Goal: Information Seeking & Learning: Learn about a topic

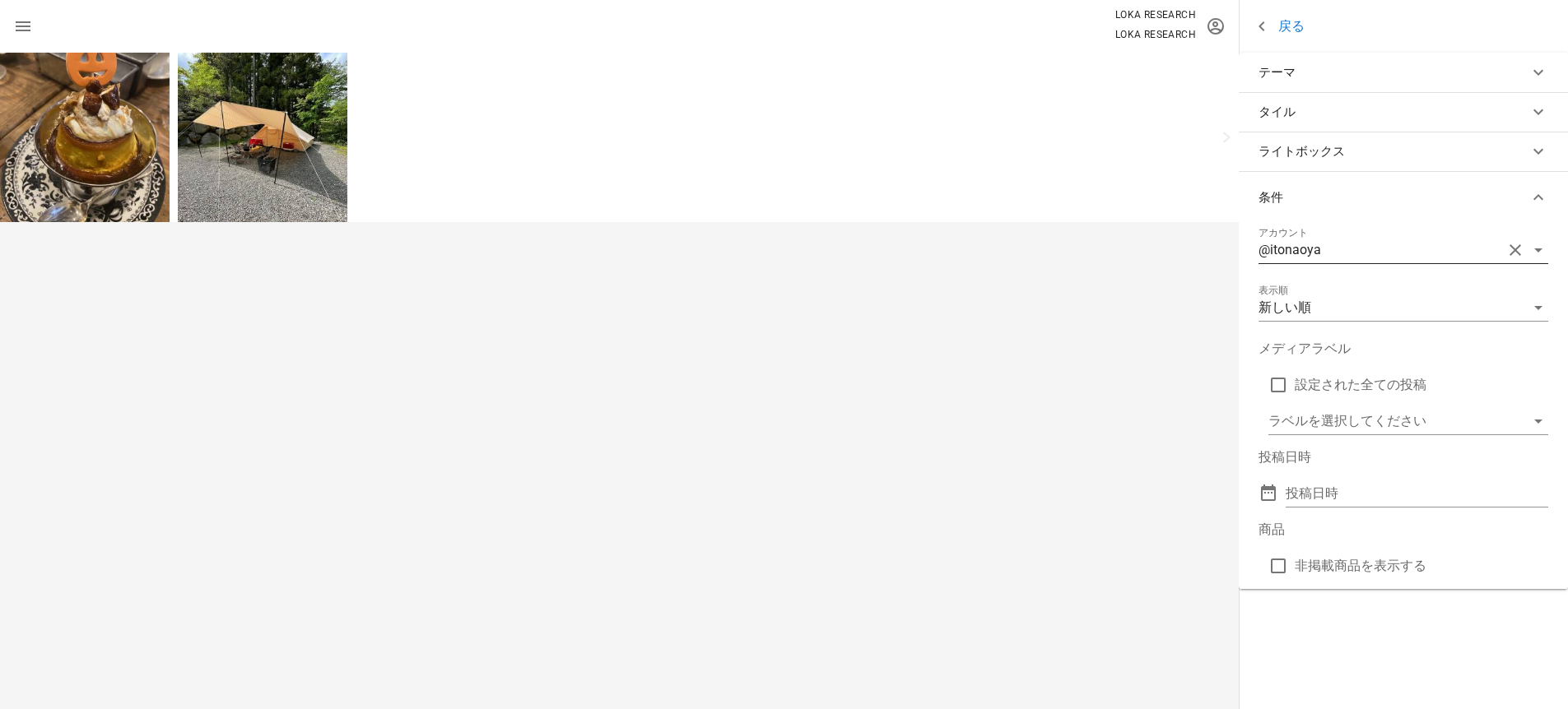
click at [1321, 250] on div "@itonaoya" at bounding box center [1380, 250] width 244 height 26
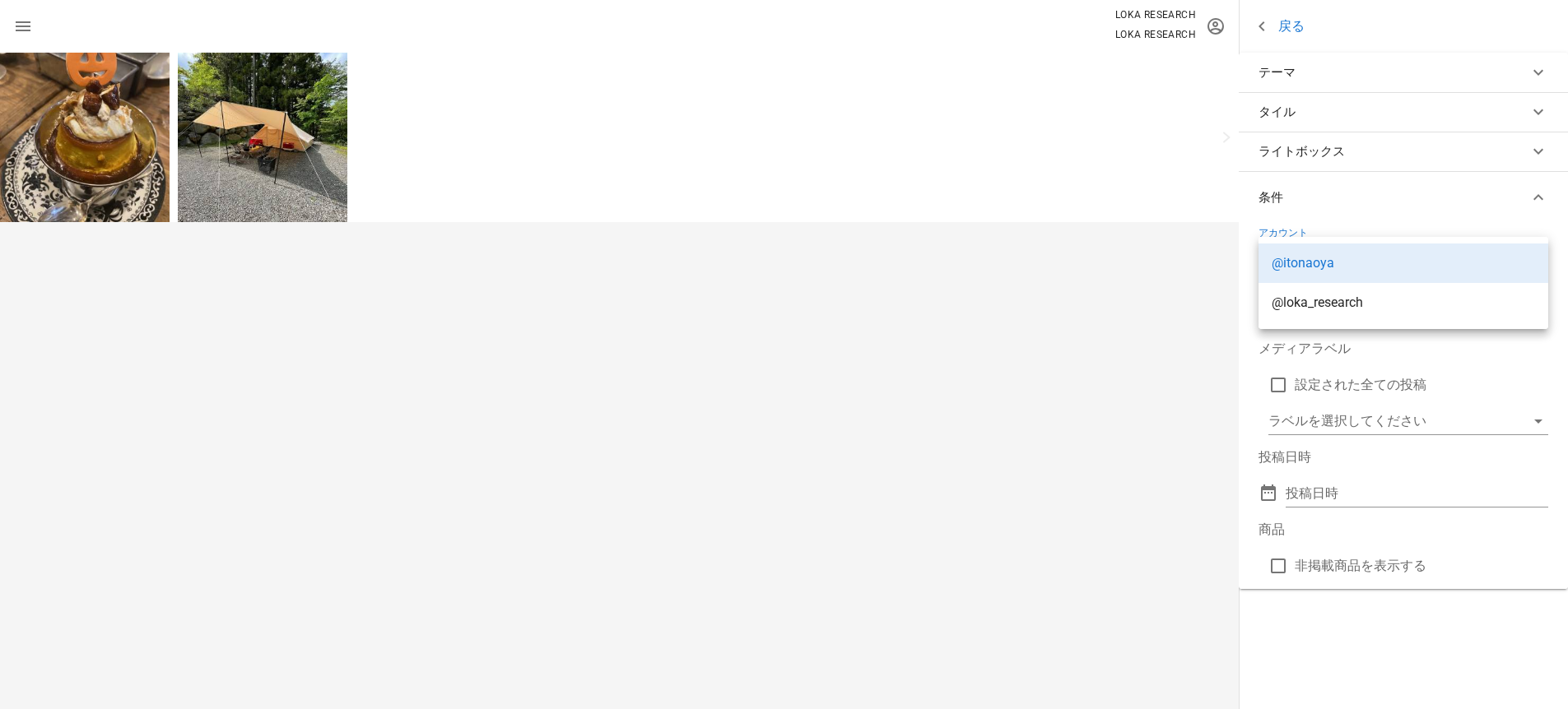
click at [1173, 261] on div at bounding box center [619, 381] width 1239 height 656
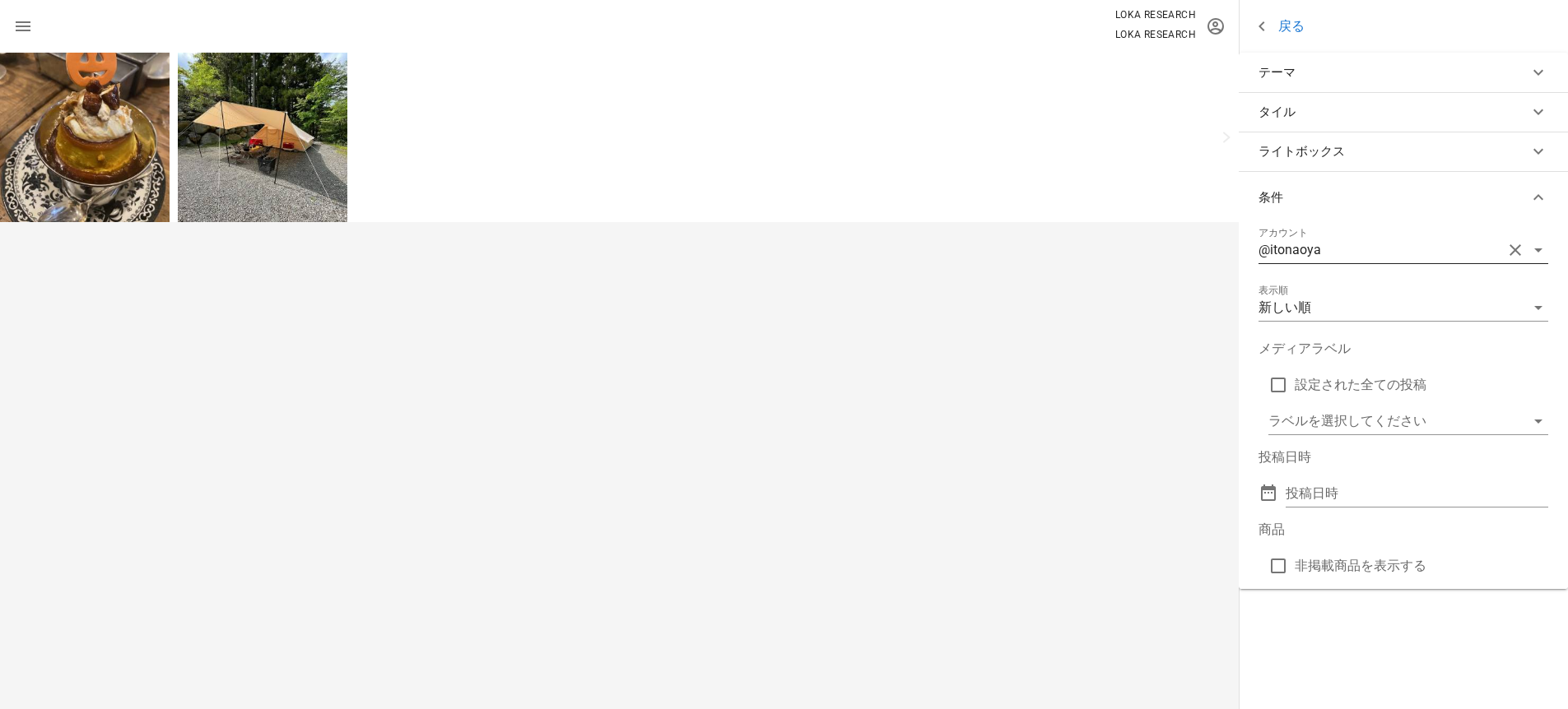
click at [1337, 247] on div "@itonaoya" at bounding box center [1380, 250] width 244 height 26
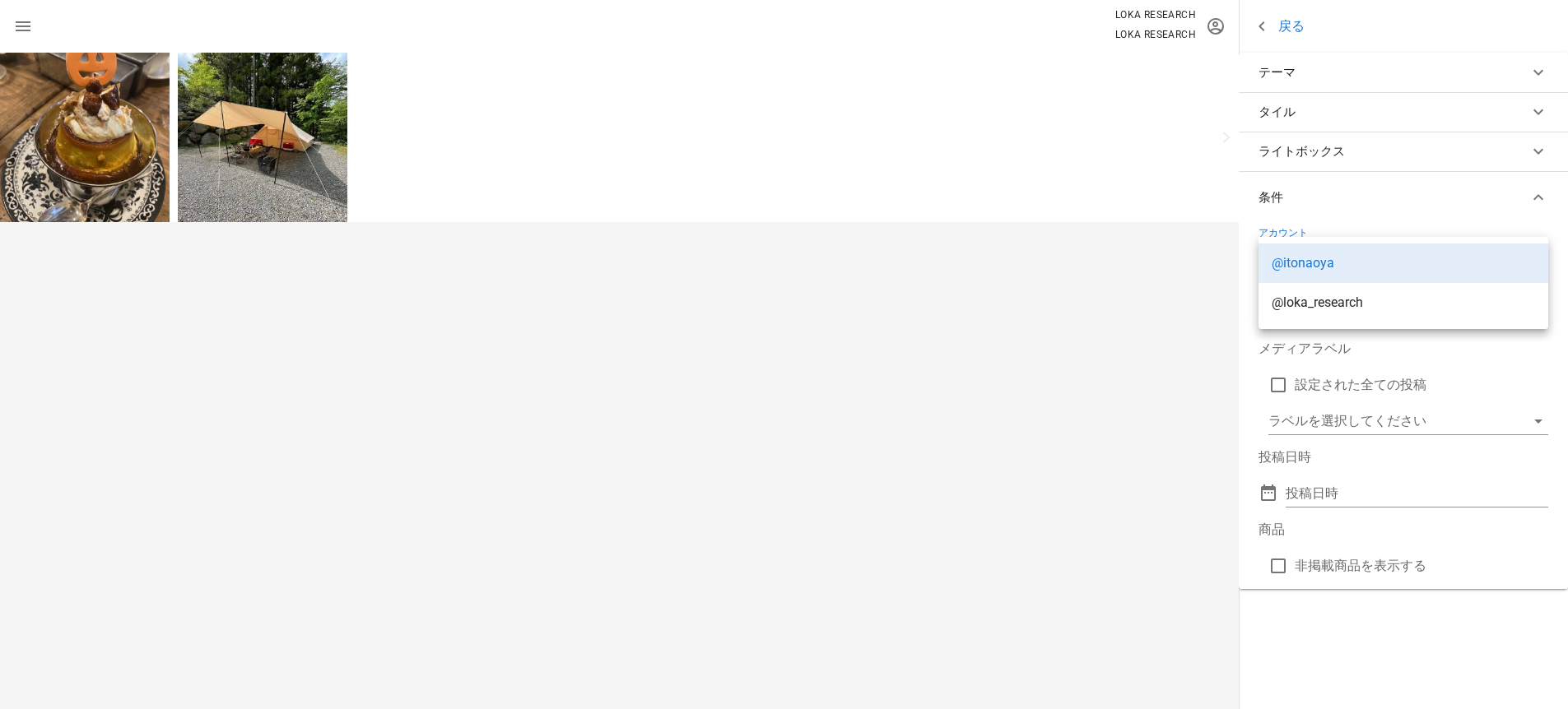
click at [1356, 207] on button "条件" at bounding box center [1403, 197] width 329 height 53
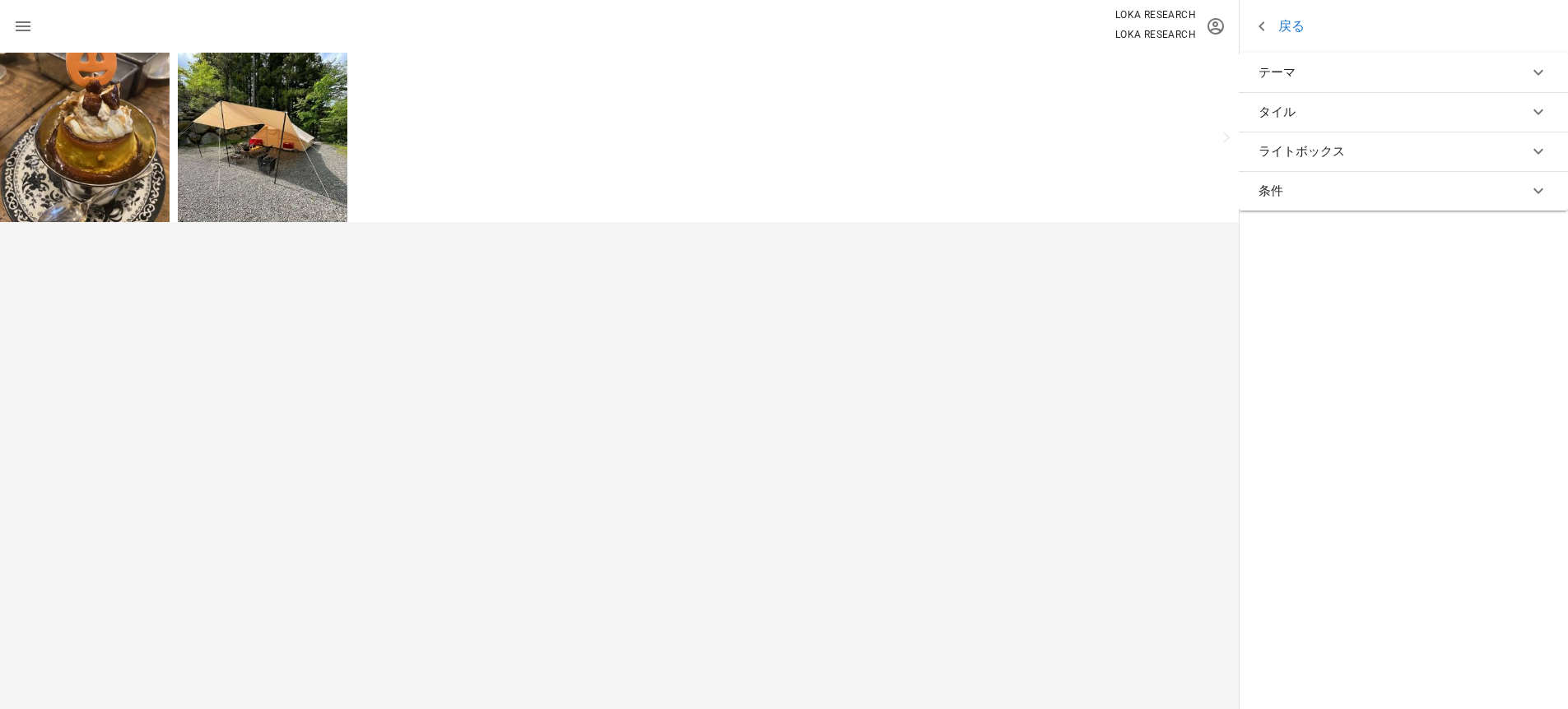
click at [1321, 201] on button "条件" at bounding box center [1403, 190] width 329 height 39
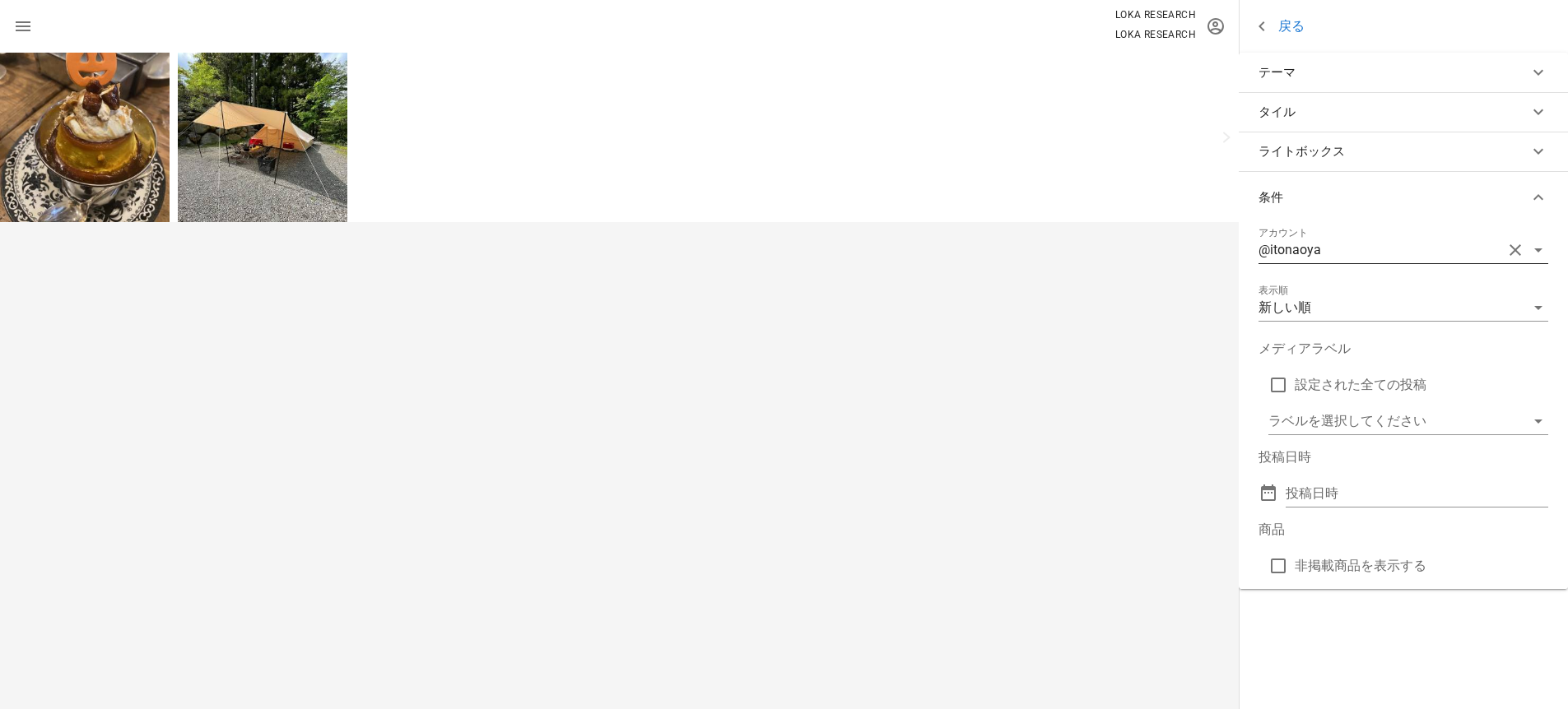
click at [1341, 254] on div "@itonaoya" at bounding box center [1380, 250] width 244 height 26
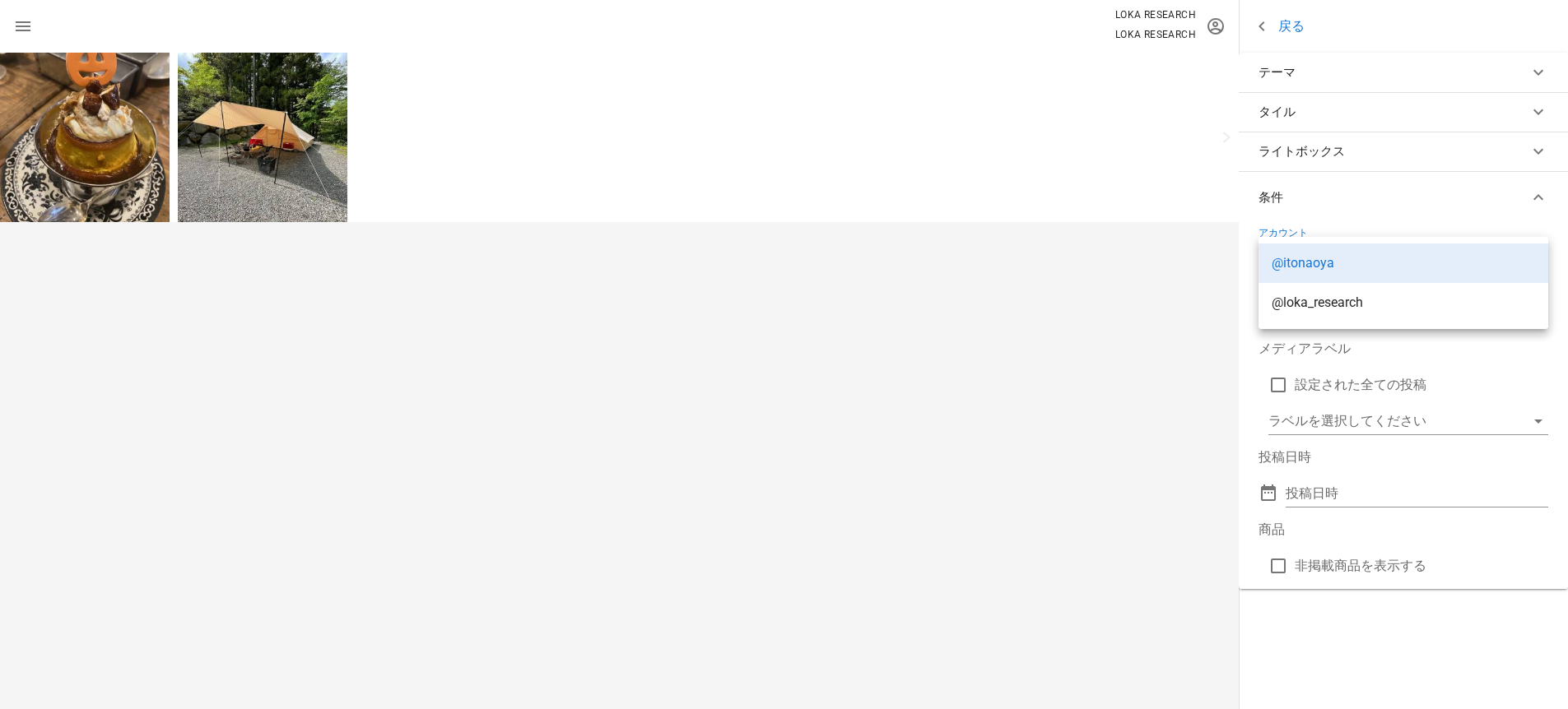
click at [1173, 276] on div at bounding box center [619, 381] width 1239 height 656
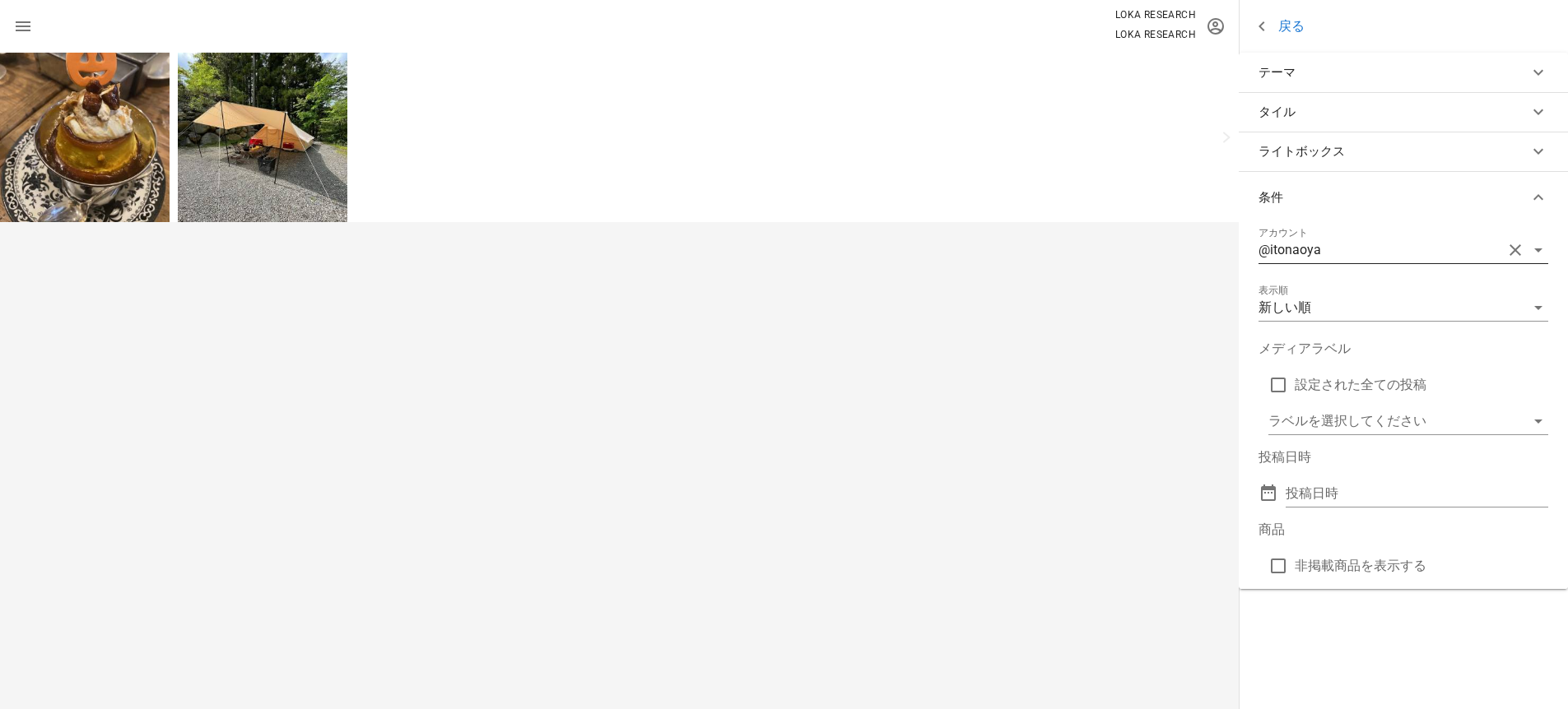
click at [1347, 252] on div "@itonaoya" at bounding box center [1380, 250] width 244 height 26
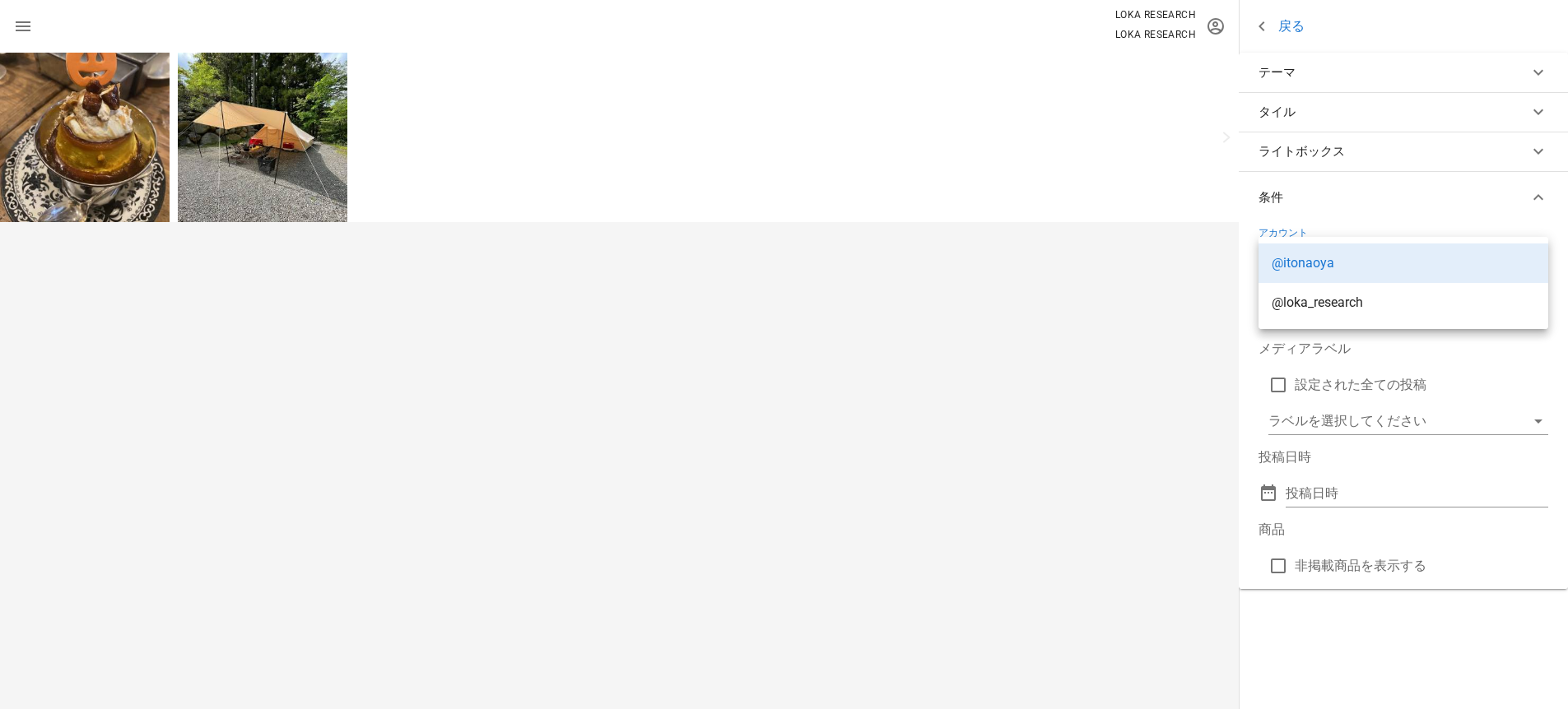
click at [1148, 242] on div at bounding box center [619, 381] width 1239 height 656
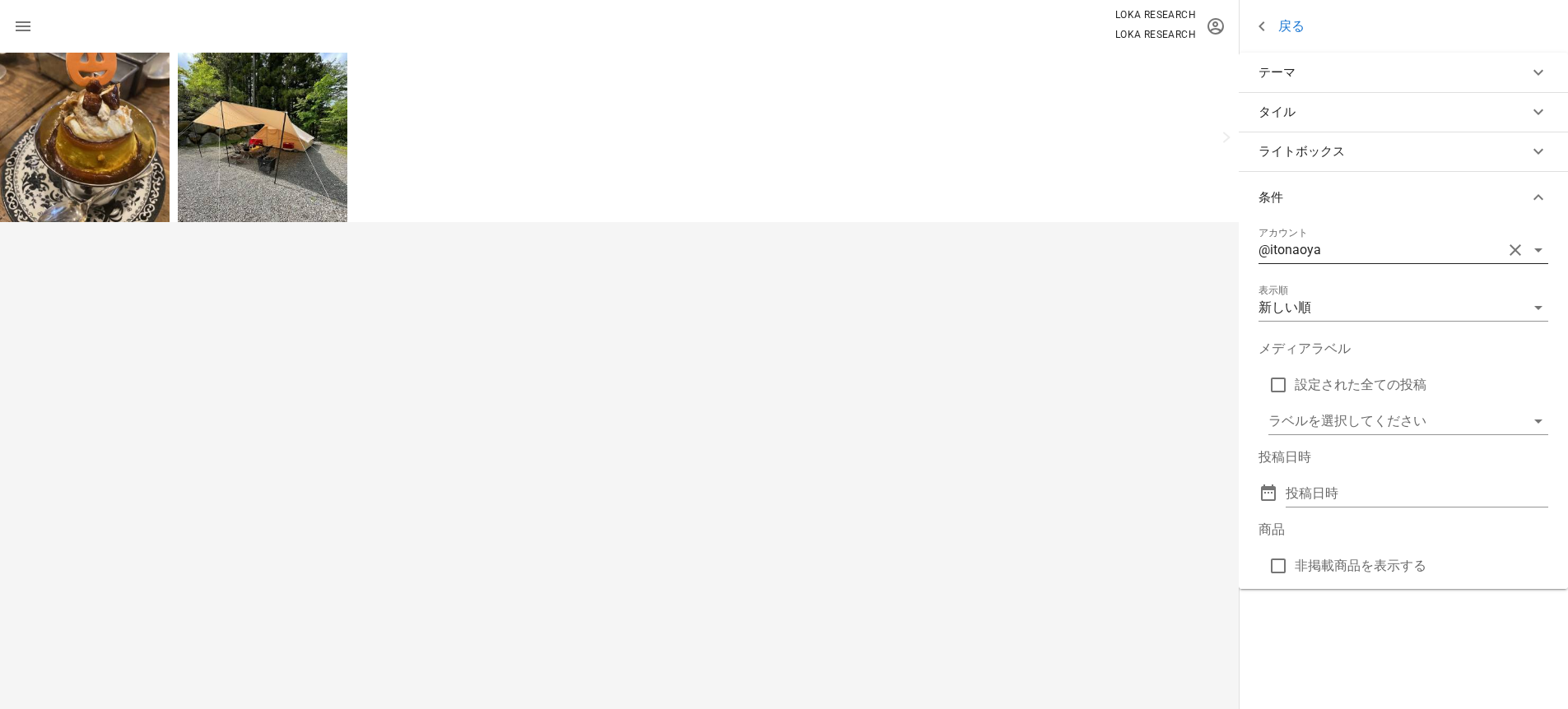
click at [1321, 242] on div "@itonaoya" at bounding box center [1380, 250] width 244 height 26
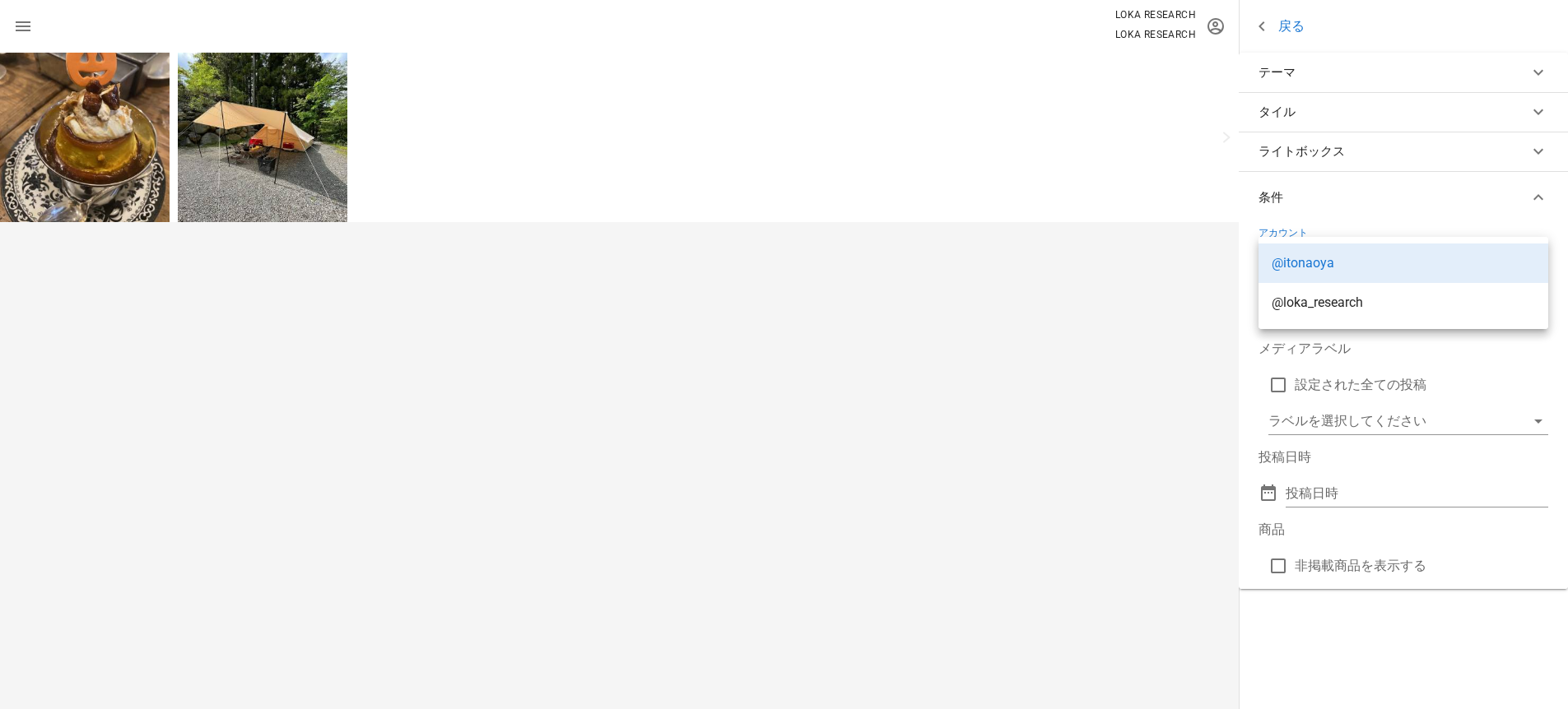
click at [1185, 242] on div at bounding box center [619, 381] width 1239 height 656
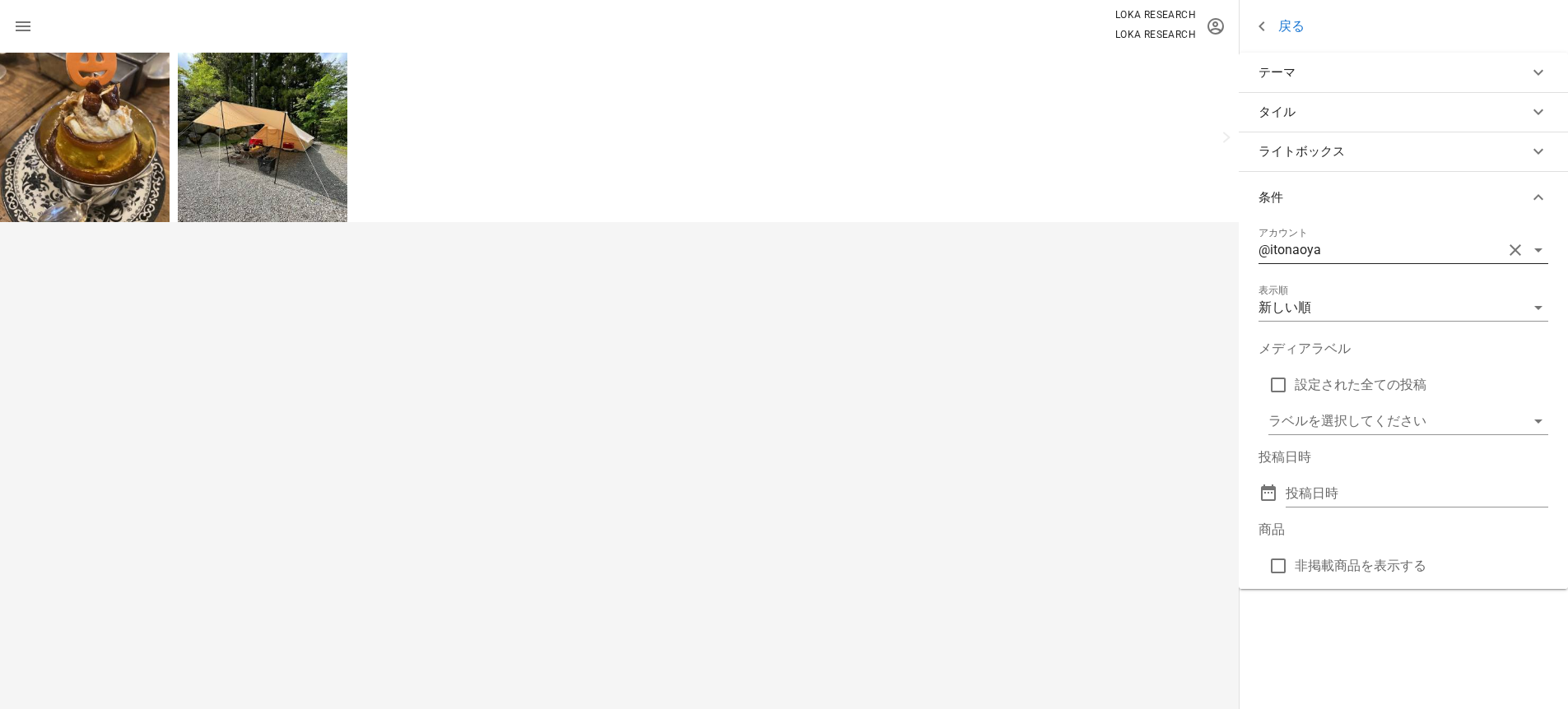
click at [1514, 251] on button "clear icon" at bounding box center [1514, 250] width 20 height 20
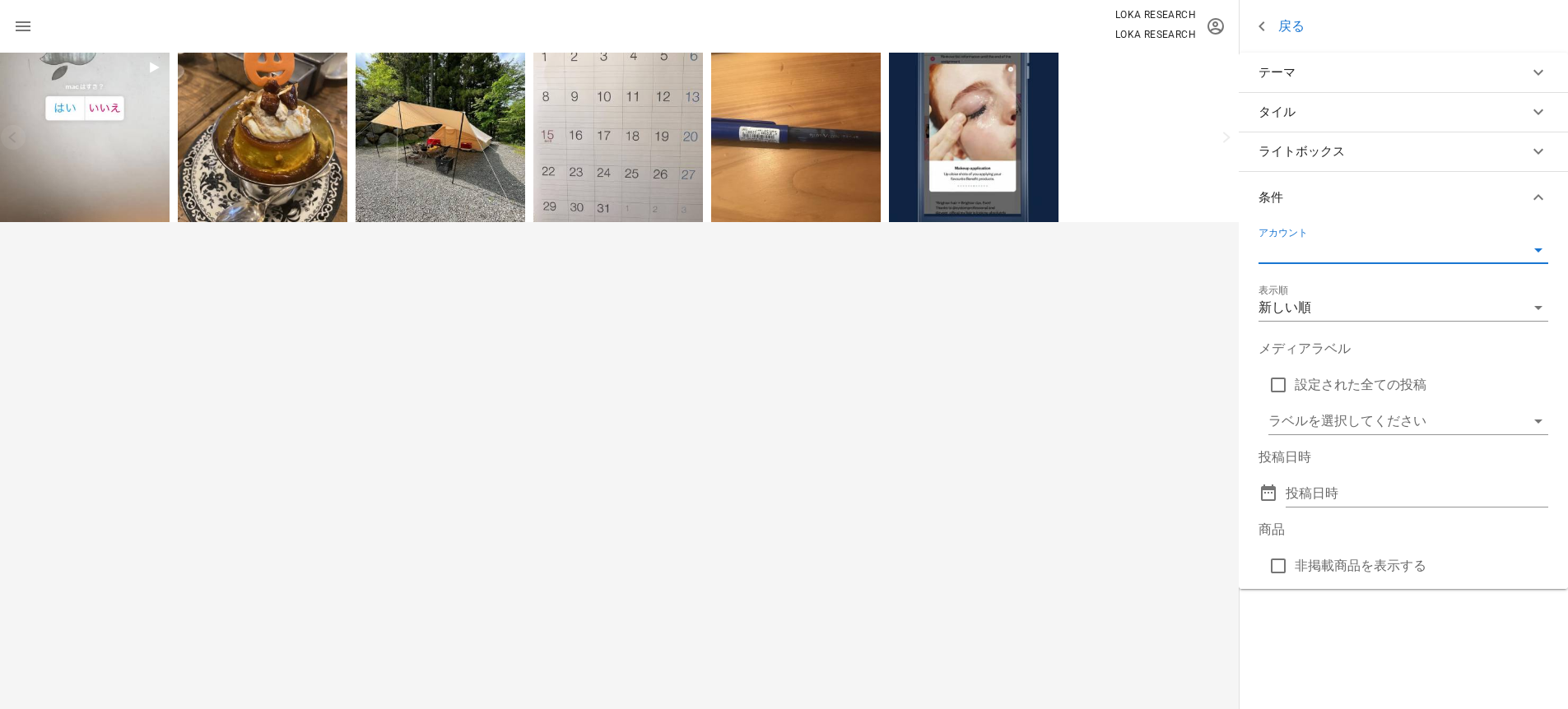
click at [1349, 256] on div at bounding box center [1380, 250] width 244 height 26
click at [1345, 272] on div "@itonaoya" at bounding box center [1403, 263] width 264 height 36
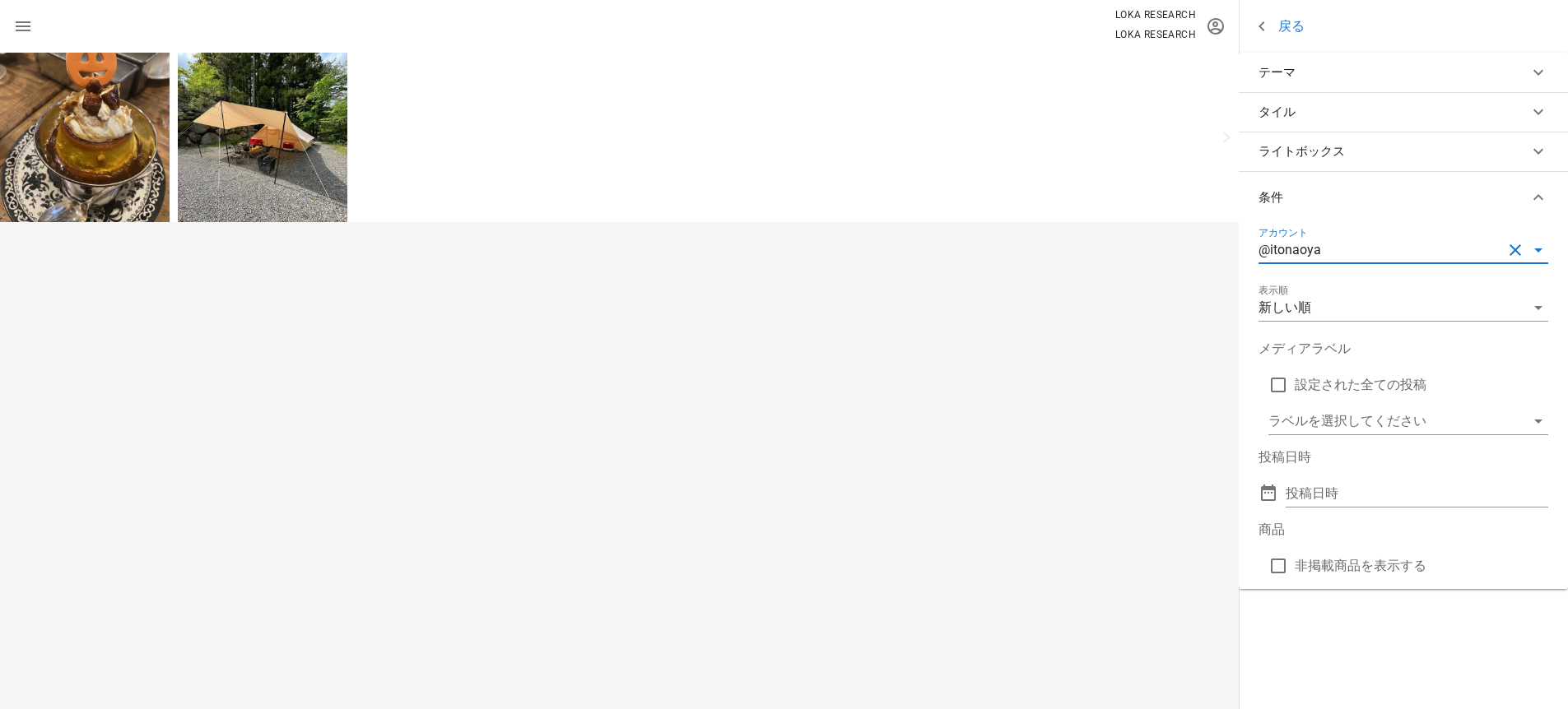
click at [1321, 246] on div "@itonaoya" at bounding box center [1380, 250] width 244 height 26
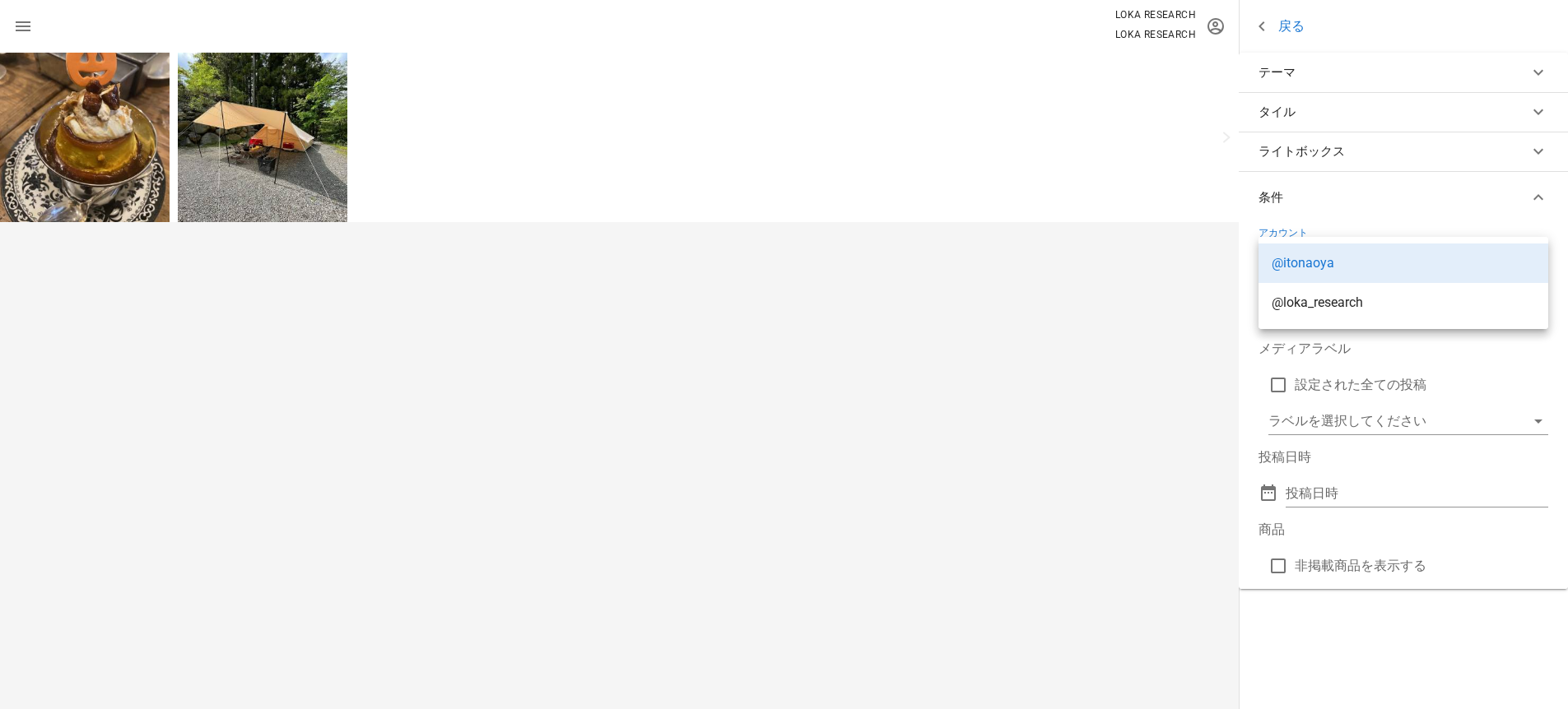
click at [1132, 283] on div at bounding box center [619, 381] width 1239 height 656
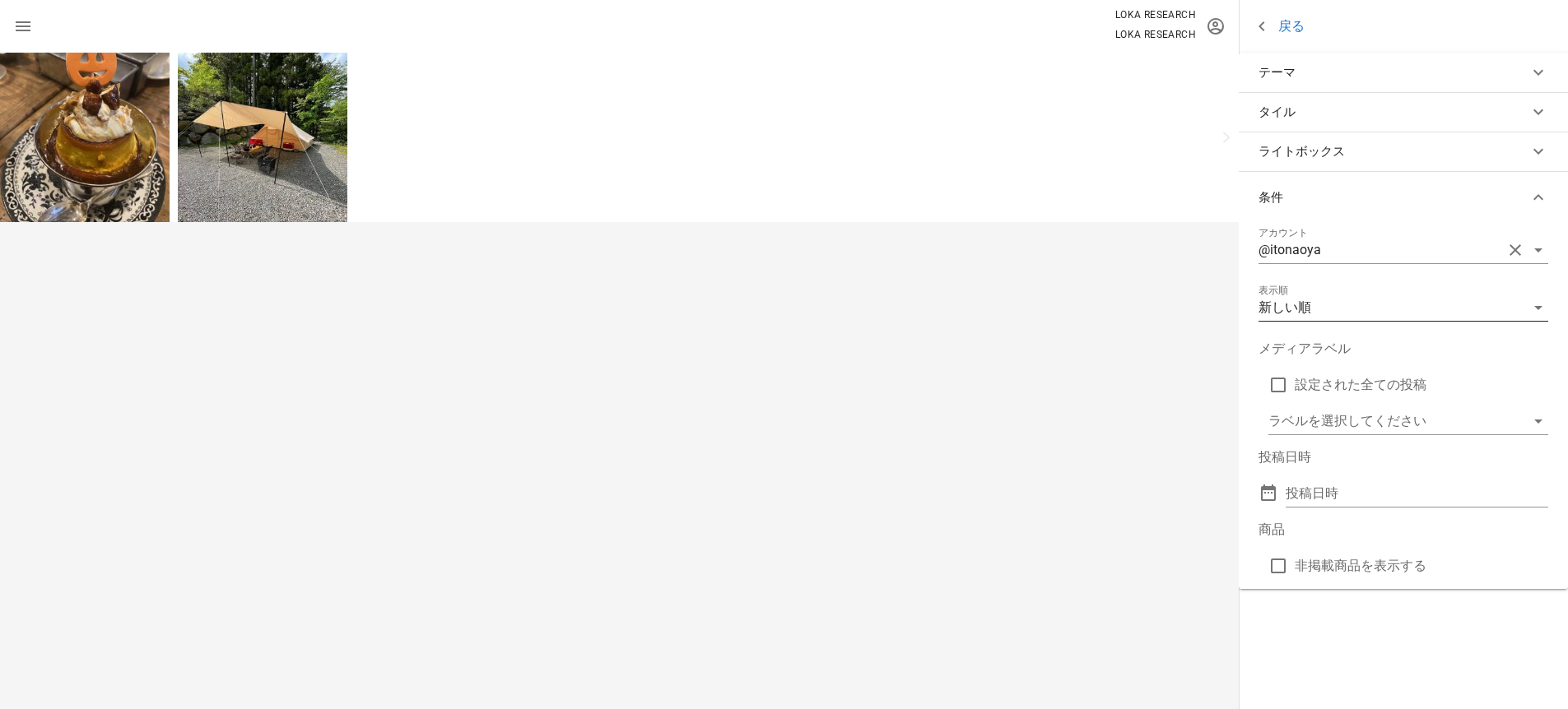
click at [1372, 298] on div "新しい順" at bounding box center [1392, 308] width 267 height 26
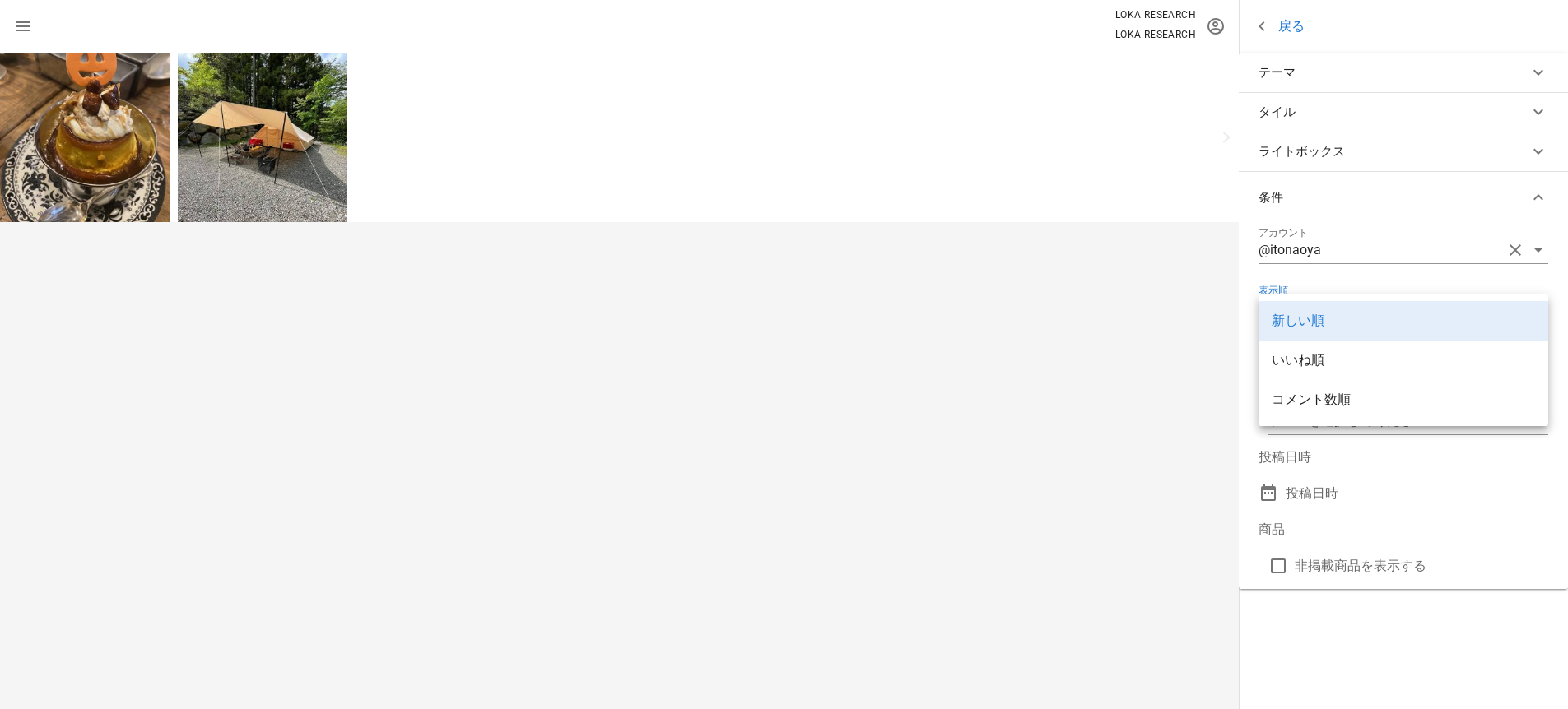
click at [1145, 298] on div at bounding box center [619, 381] width 1239 height 656
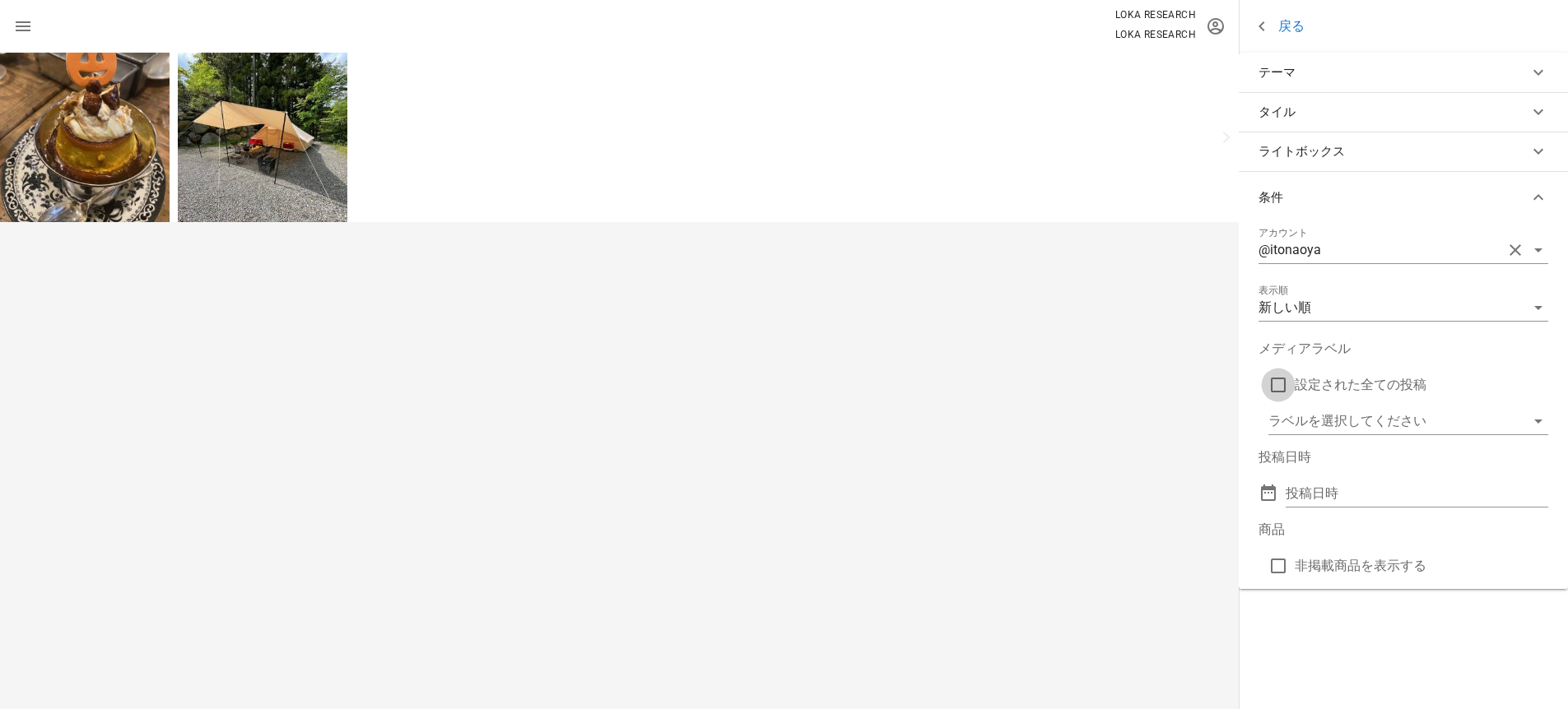
click at [1284, 388] on div at bounding box center [1278, 385] width 28 height 28
click at [1366, 417] on input "メディアラベル" at bounding box center [1397, 421] width 257 height 26
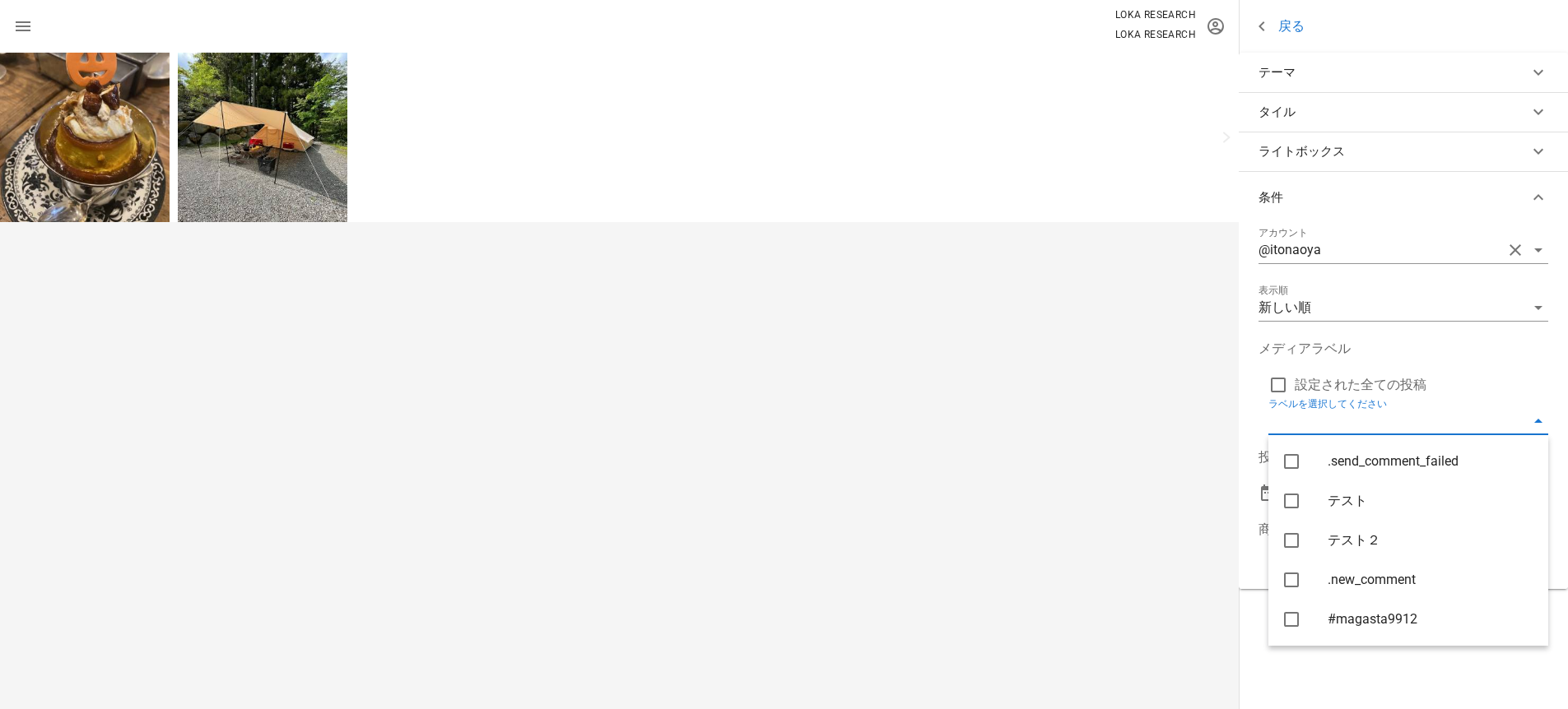
click at [1193, 417] on div at bounding box center [619, 381] width 1239 height 656
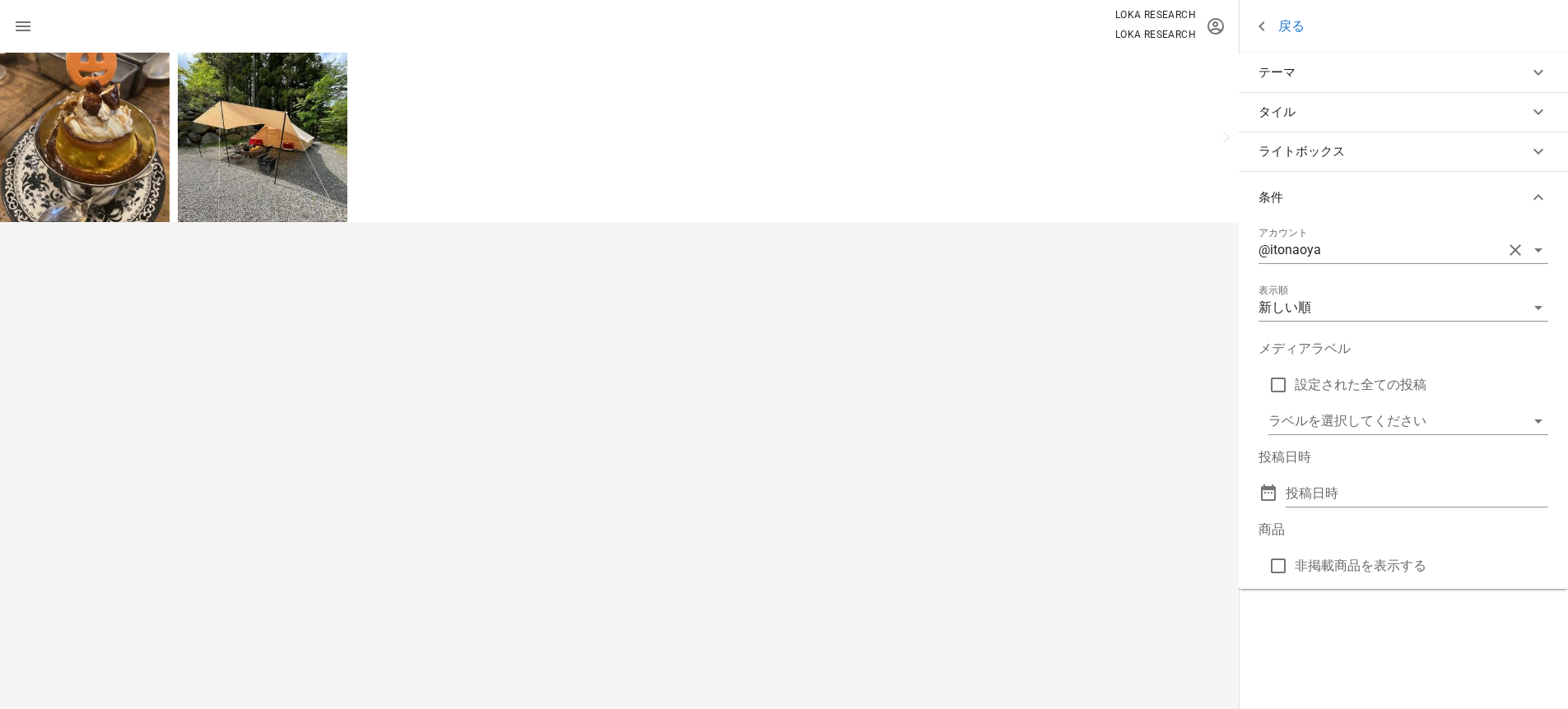
click at [1323, 387] on label "設定された全ての投稿" at bounding box center [1422, 384] width 253 height 16
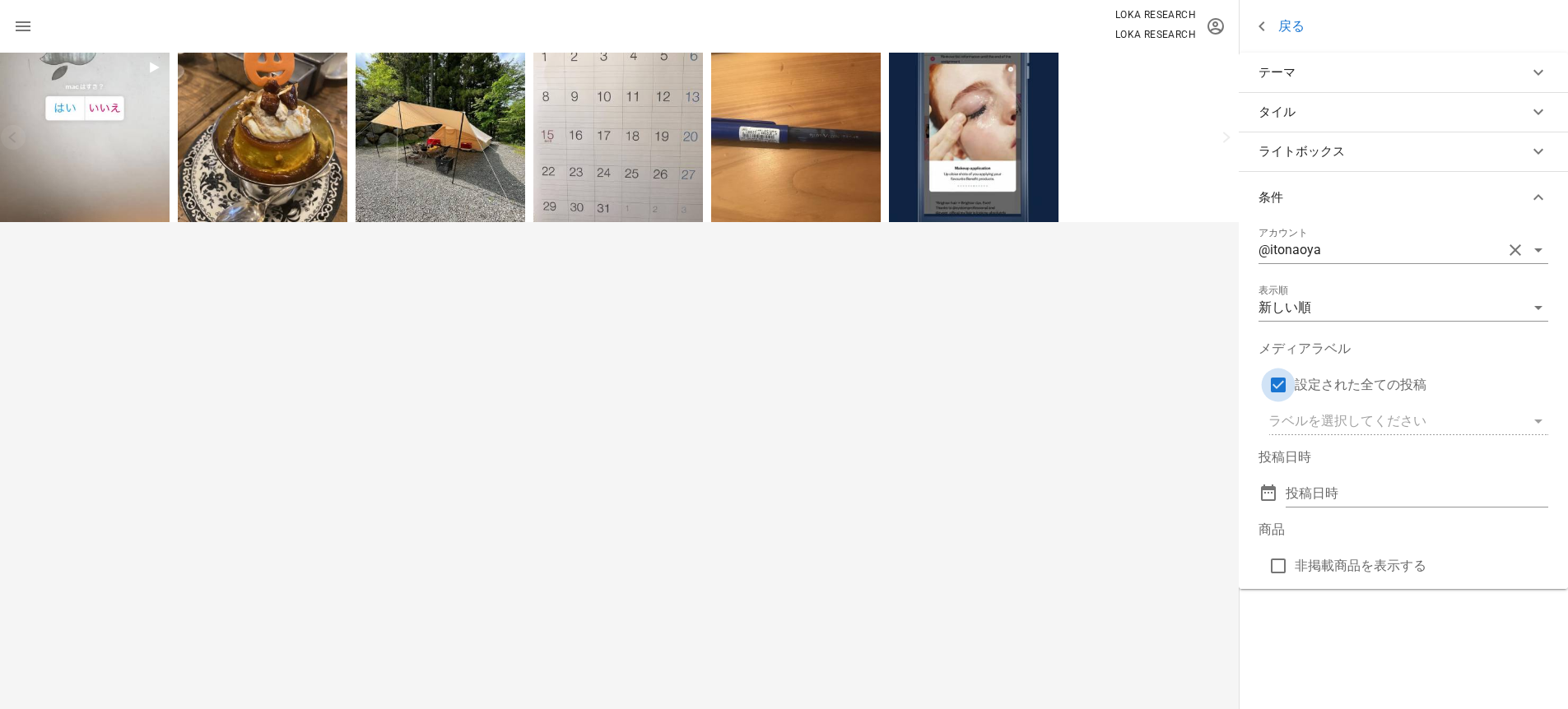
click at [1292, 389] on div at bounding box center [1278, 385] width 28 height 28
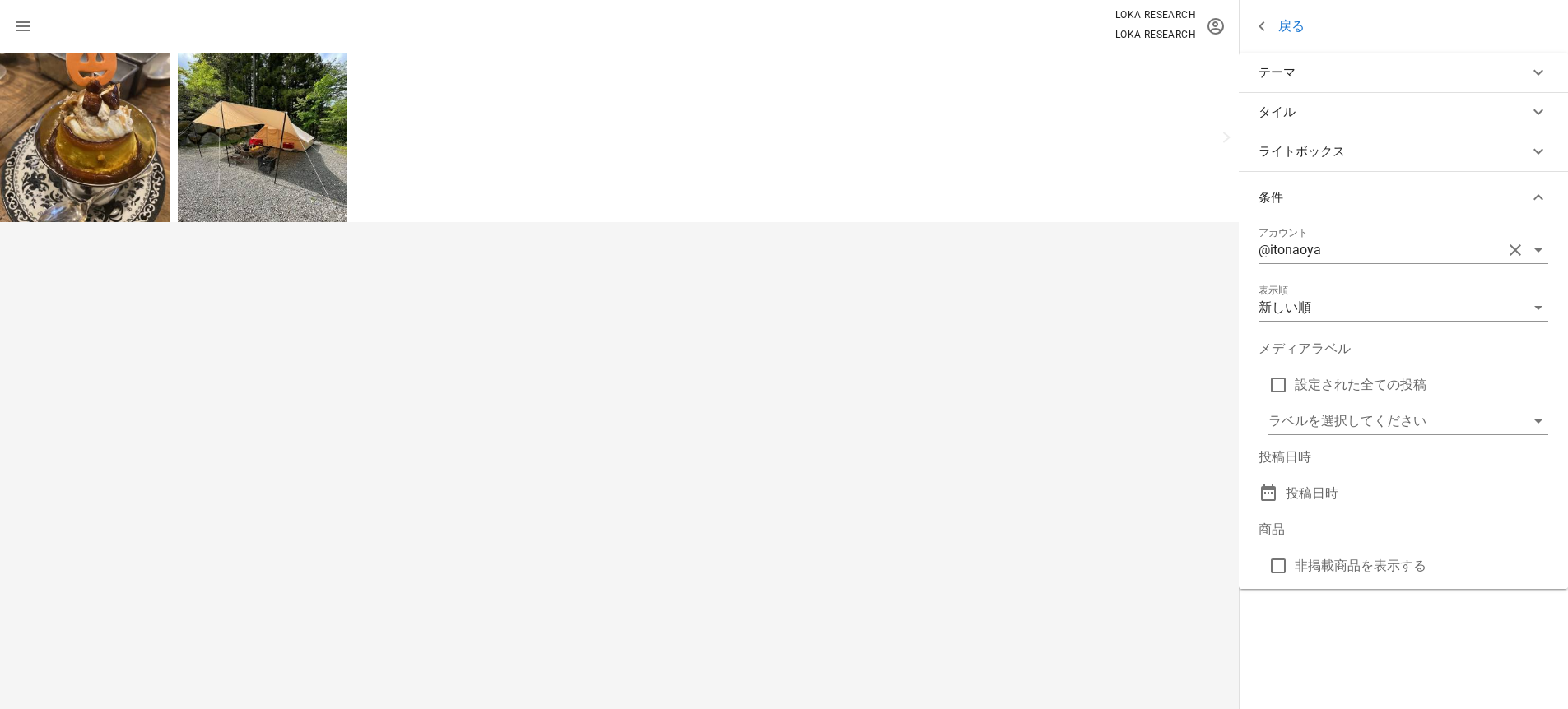
click at [1349, 385] on label "設定された全ての投稿" at bounding box center [1422, 384] width 253 height 16
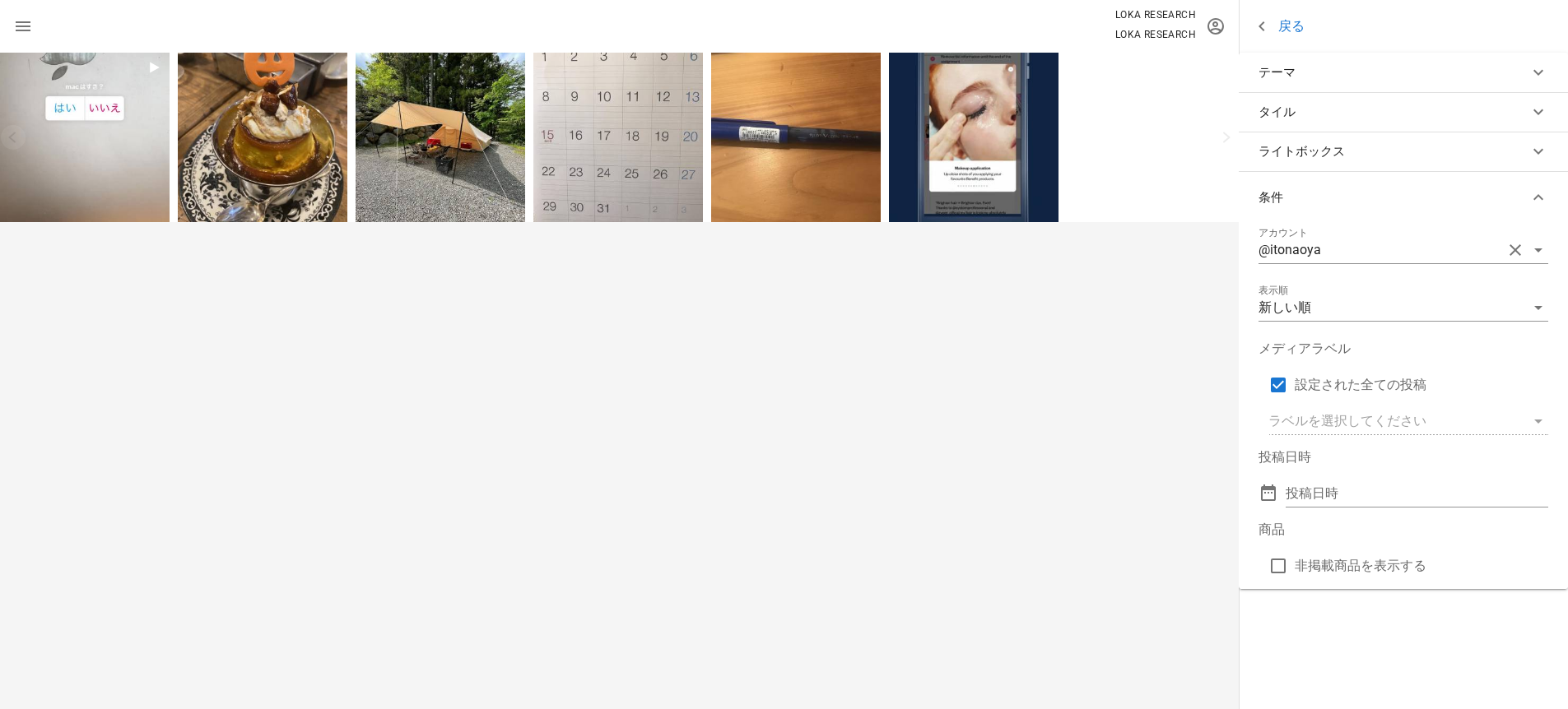
click at [1349, 385] on label "設定された全ての投稿" at bounding box center [1422, 384] width 253 height 16
checkbox input "false"
click at [1395, 425] on input "メディアラベル" at bounding box center [1397, 421] width 257 height 26
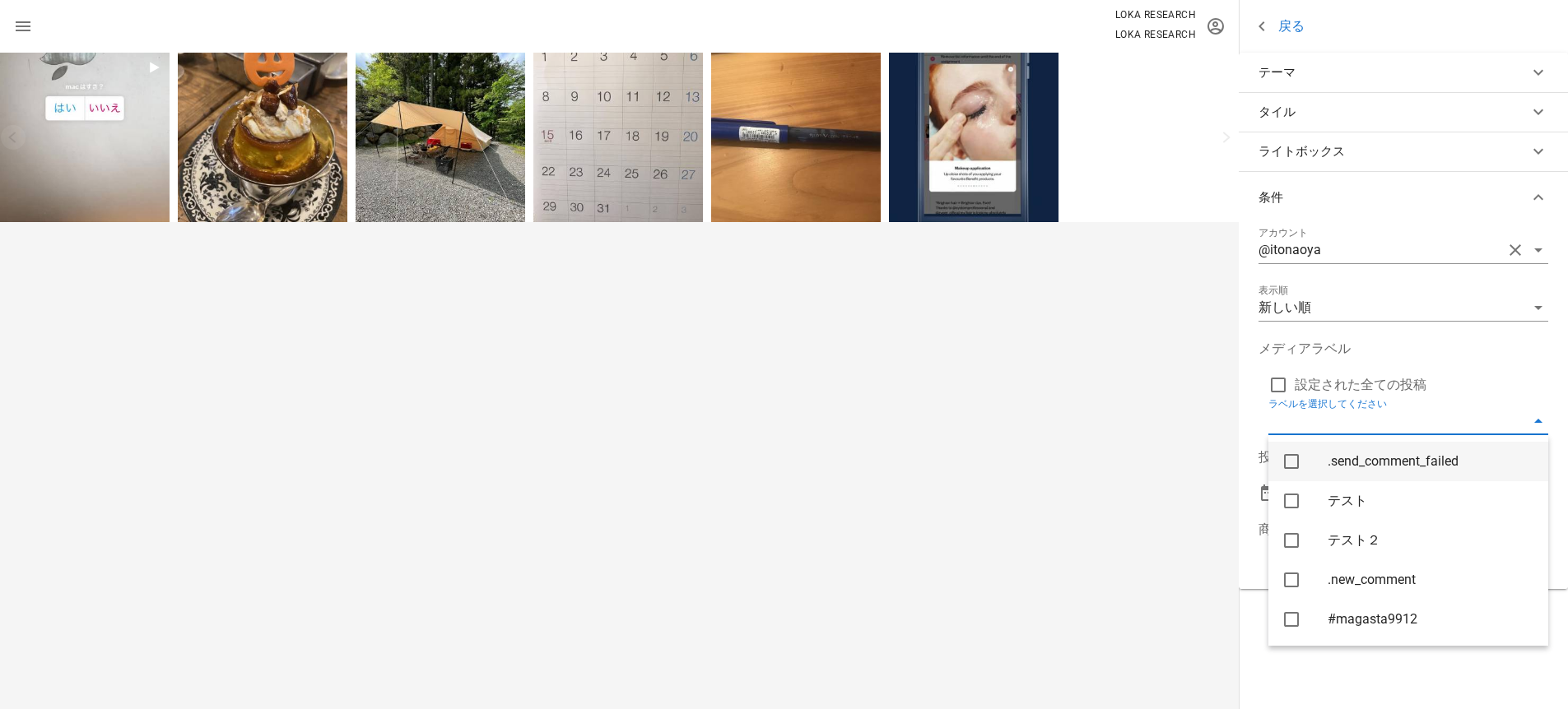
click at [1371, 474] on div ".send_comment_failed" at bounding box center [1431, 462] width 207 height 36
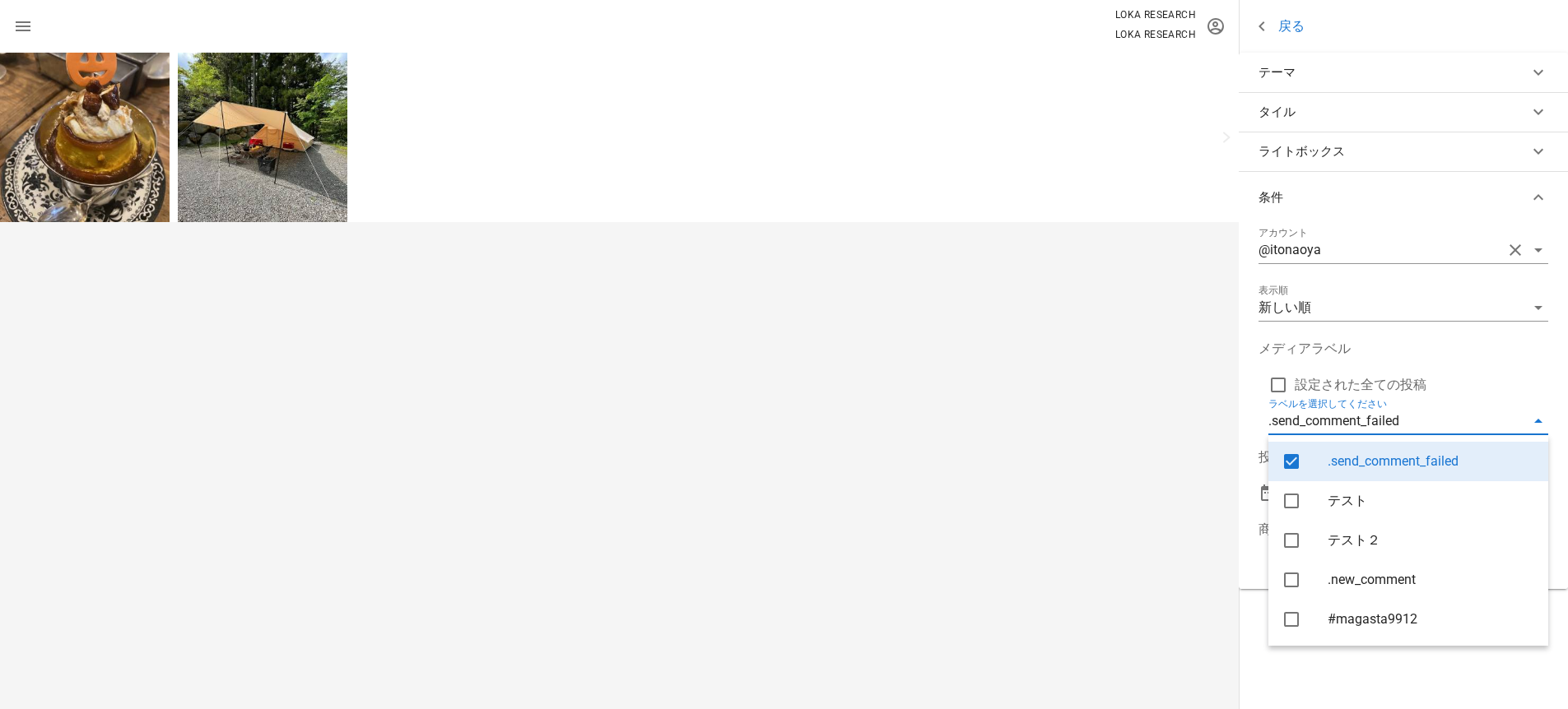
click at [1344, 467] on div ".send_comment_failed" at bounding box center [1431, 461] width 207 height 15
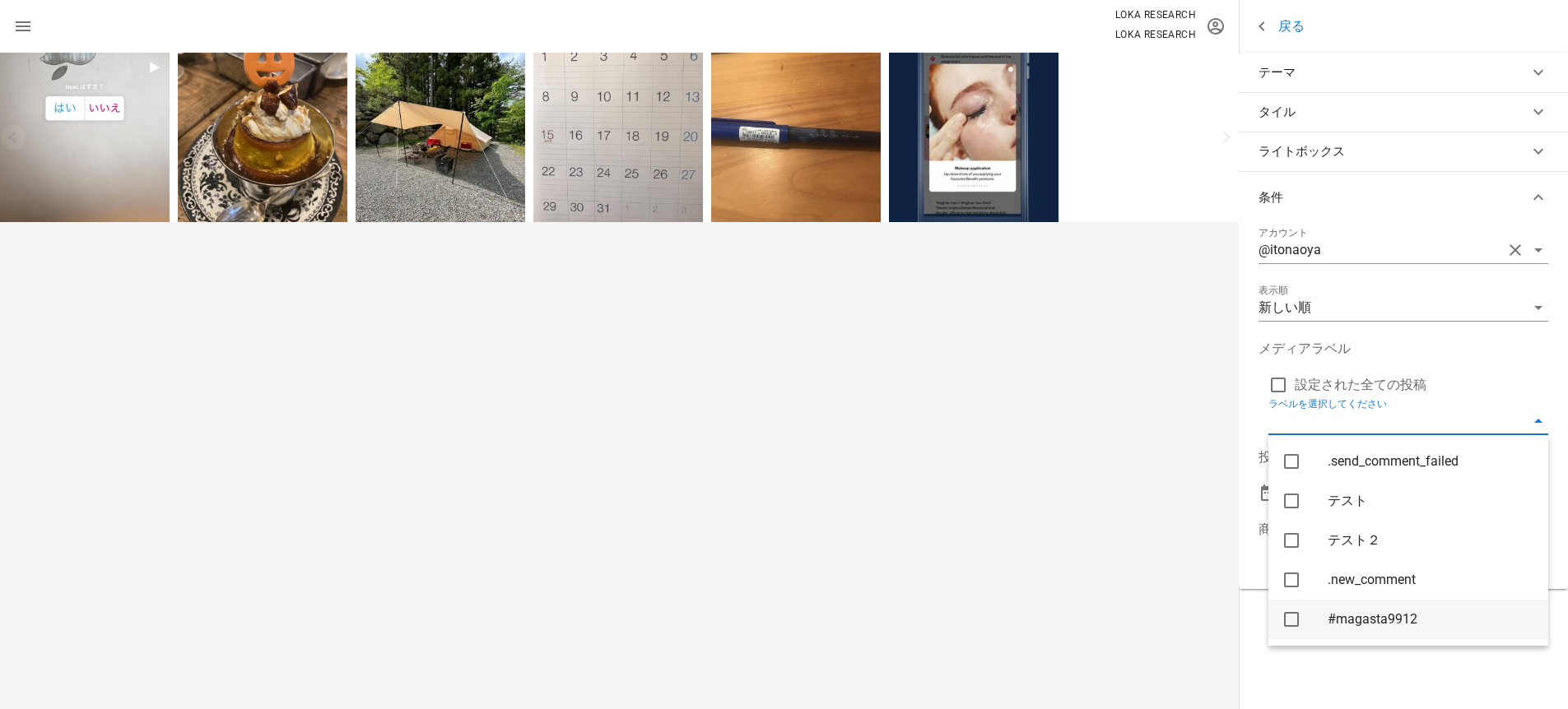
click at [1362, 619] on div "#magasta9912" at bounding box center [1431, 619] width 207 height 15
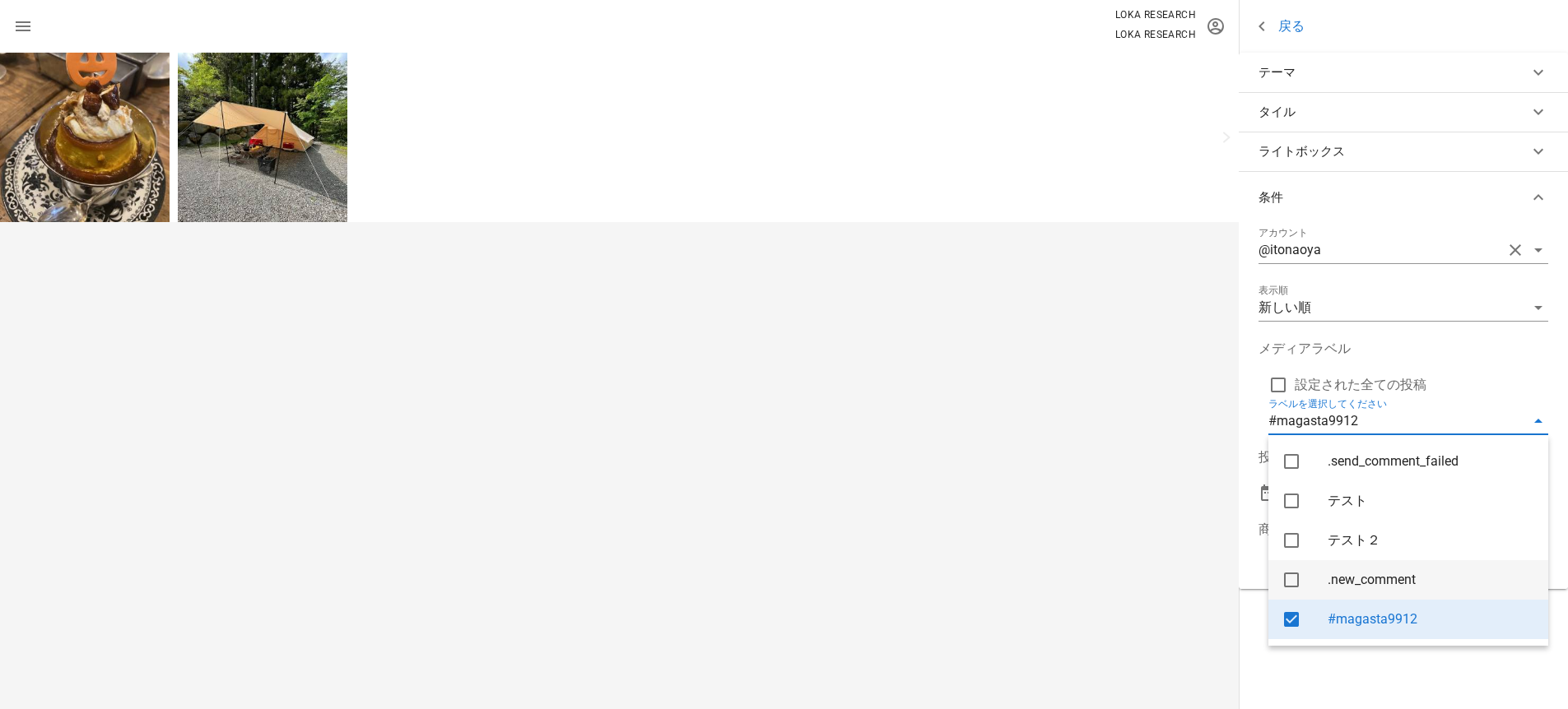
click at [1363, 579] on div ".new_comment" at bounding box center [1431, 580] width 207 height 15
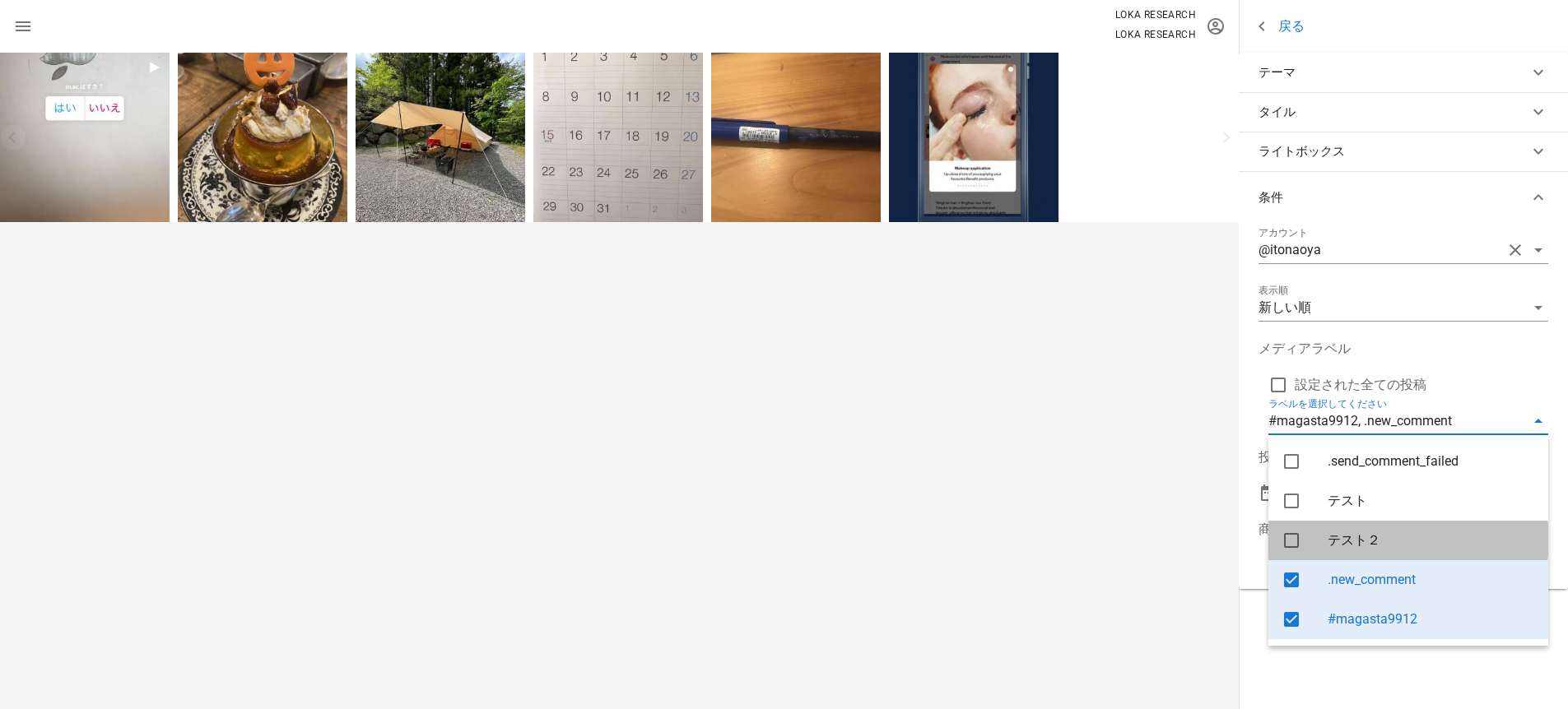
click at [1352, 536] on div "テスト２" at bounding box center [1431, 540] width 207 height 15
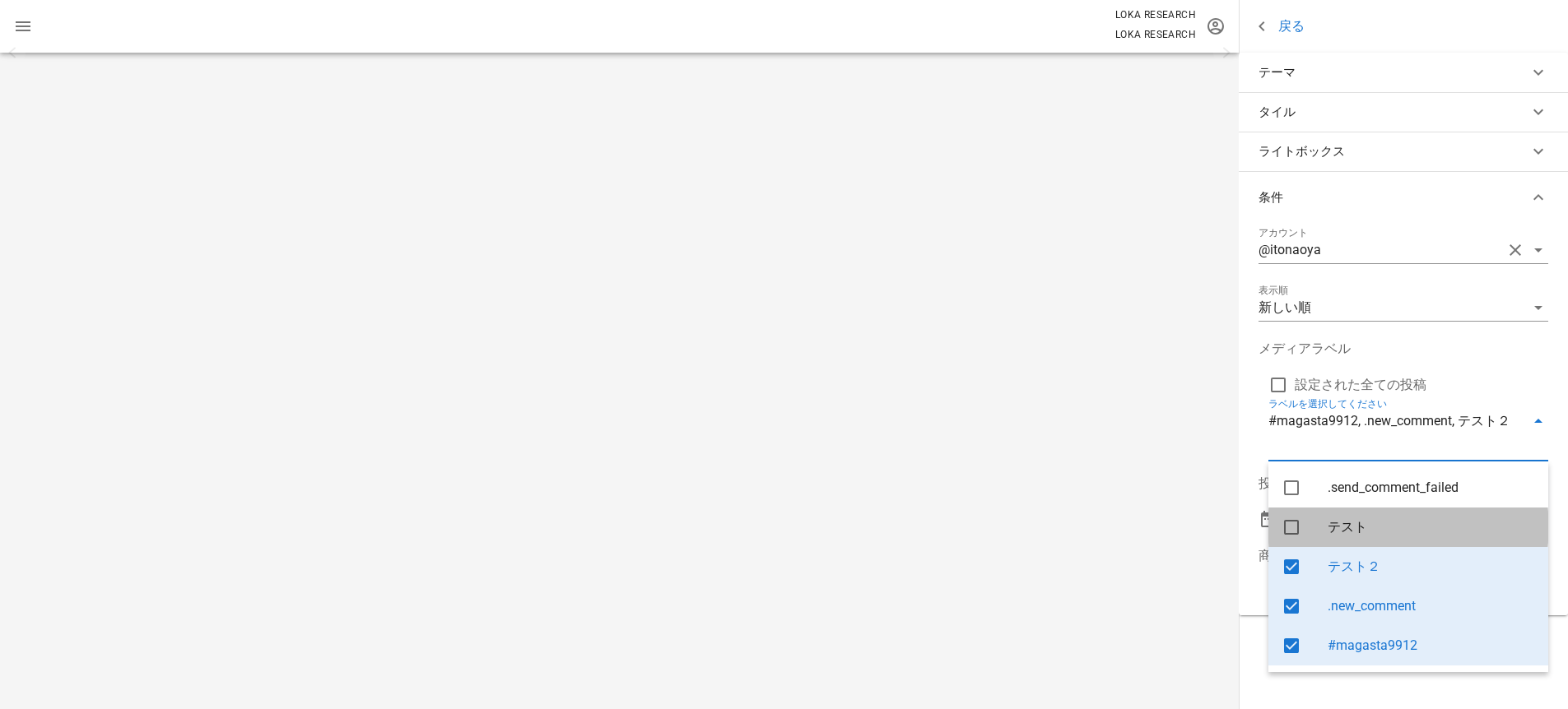
click at [1349, 509] on div "テスト" at bounding box center [1431, 527] width 207 height 36
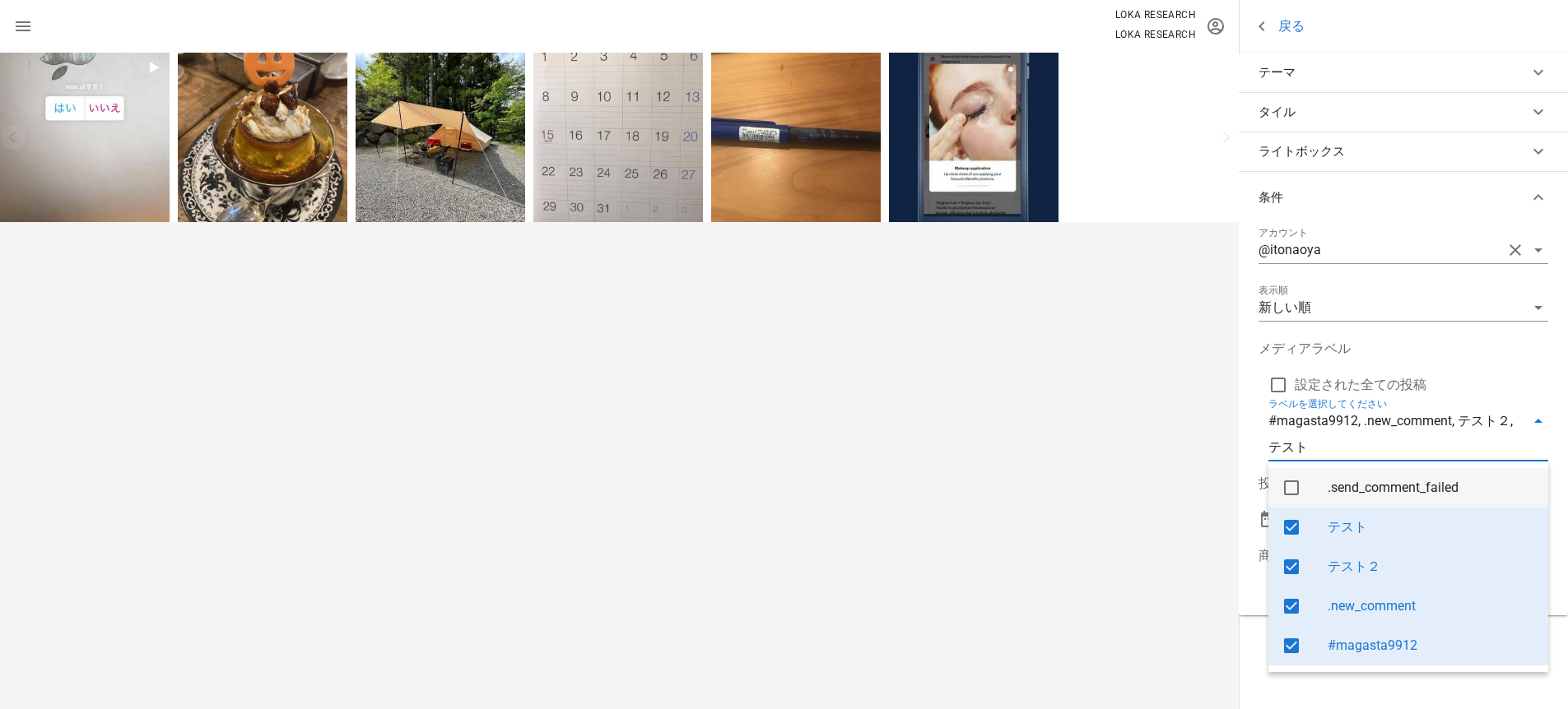
click at [1354, 492] on div ".send_comment_failed" at bounding box center [1431, 487] width 207 height 15
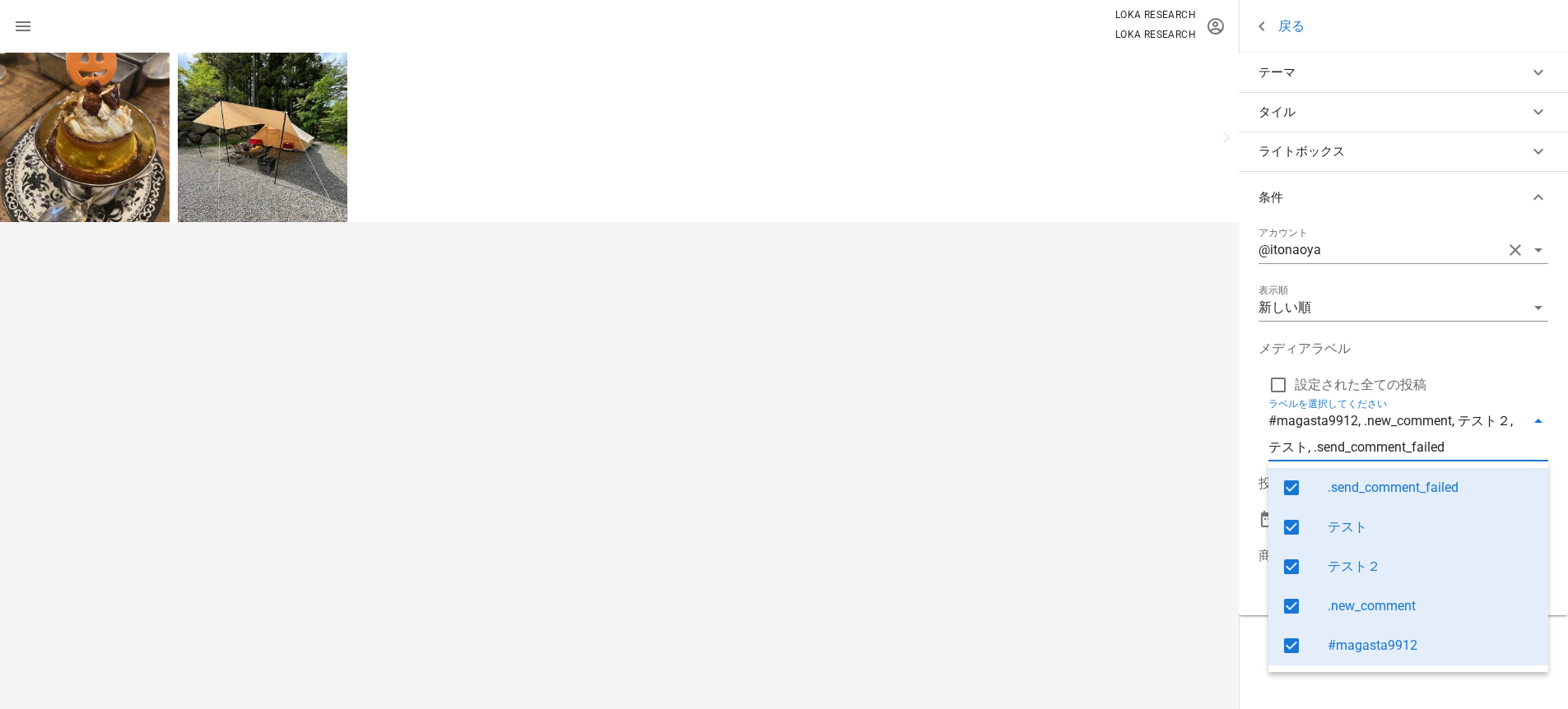
click at [1365, 494] on div ".send_comment_failed" at bounding box center [1431, 487] width 207 height 15
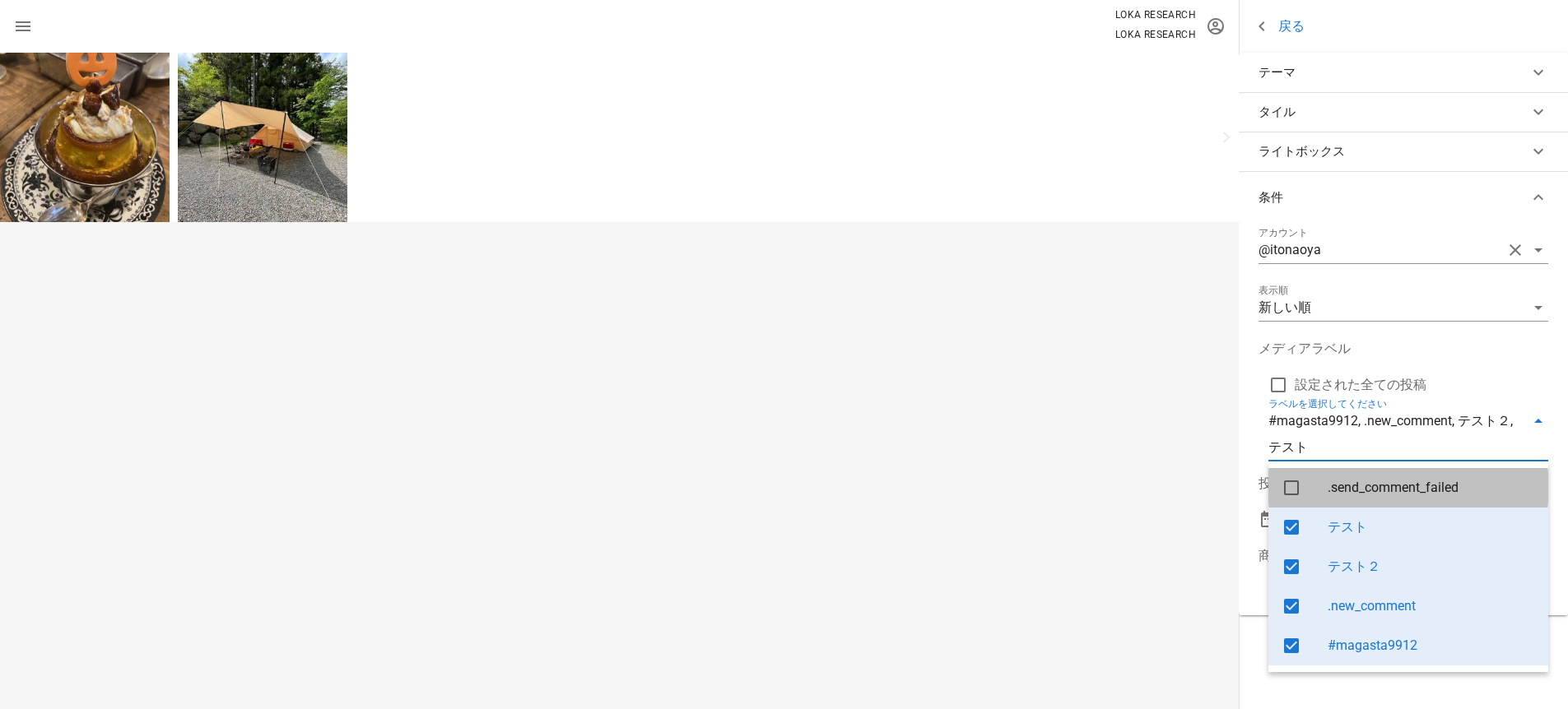
click at [1327, 506] on div ".send_comment_failed" at bounding box center [1408, 488] width 280 height 39
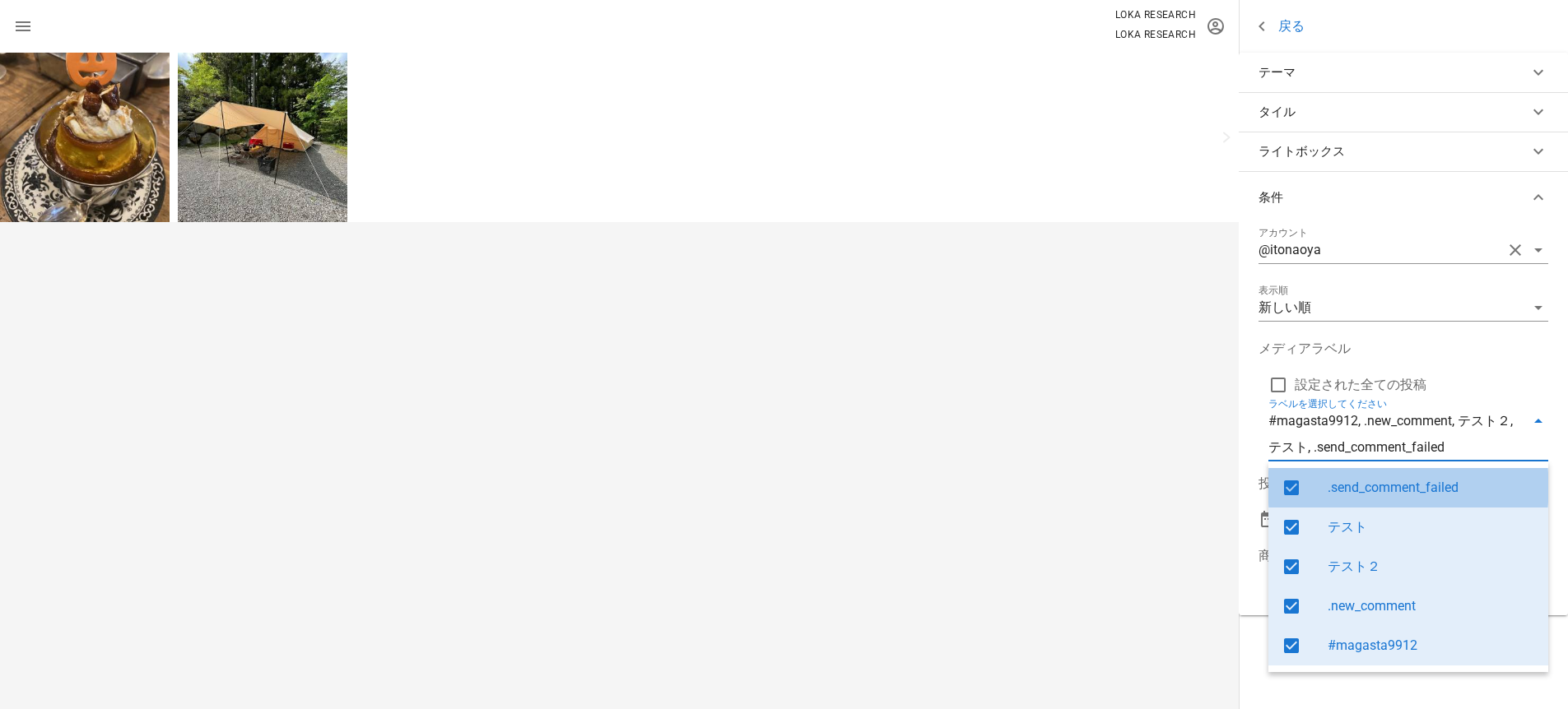
click at [1347, 494] on div ".send_comment_failed" at bounding box center [1431, 487] width 207 height 15
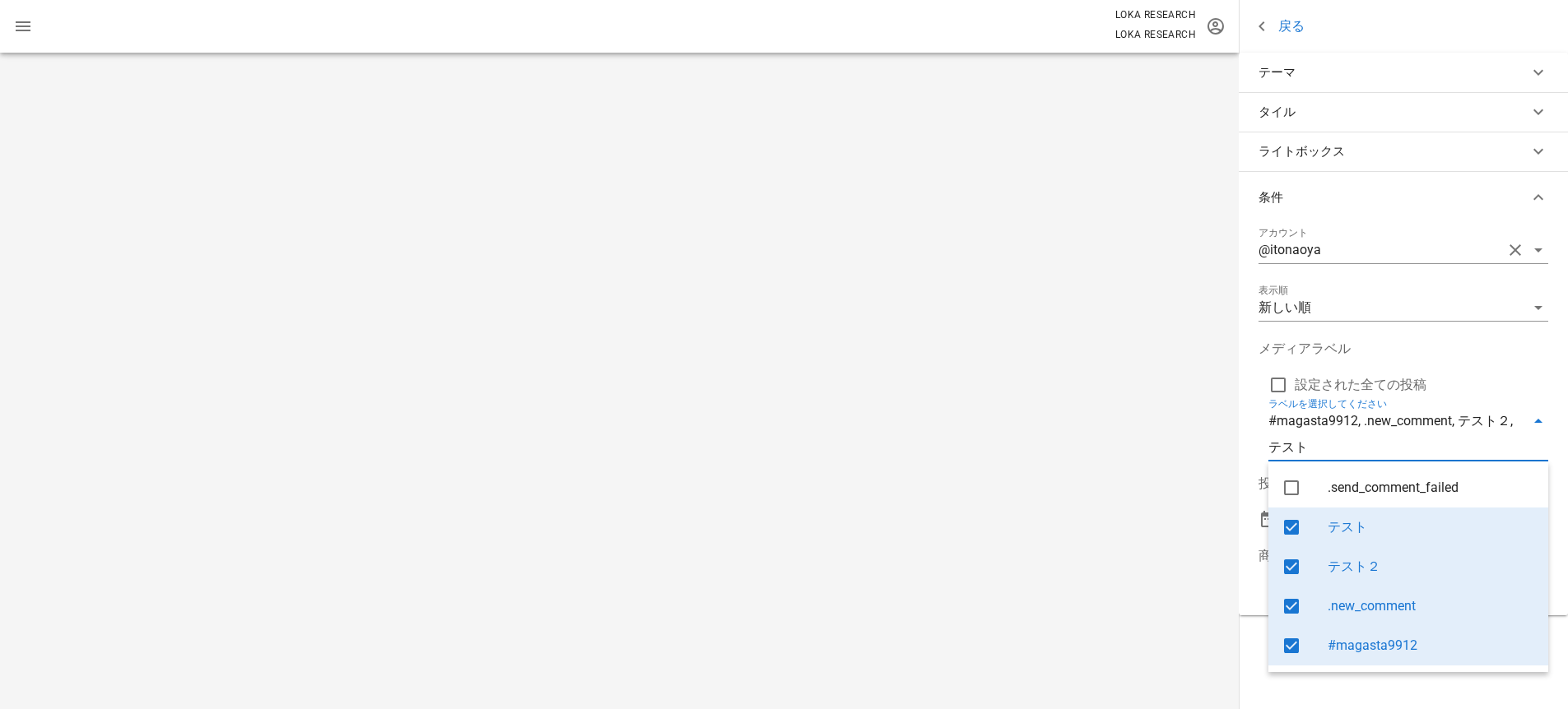
click at [1348, 527] on div "テスト" at bounding box center [1431, 527] width 207 height 15
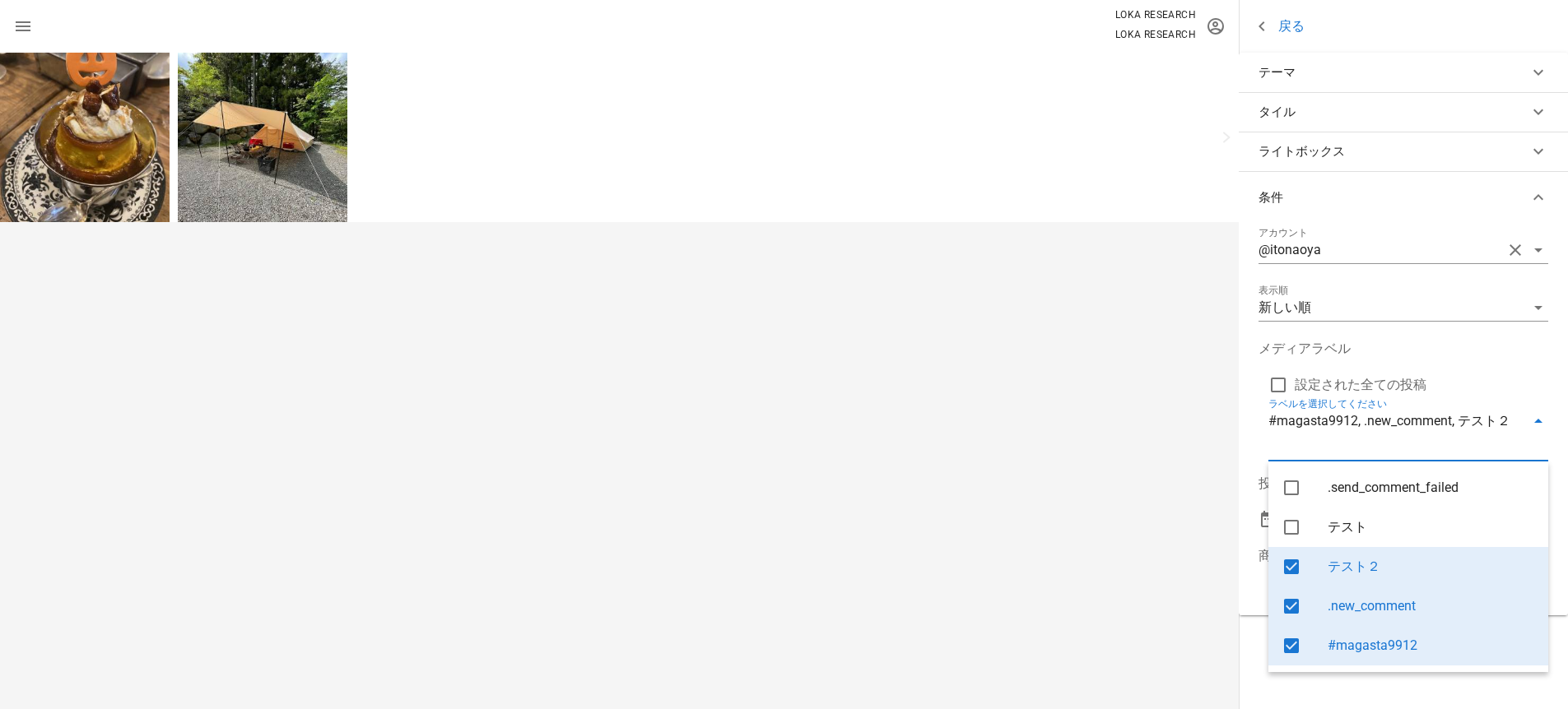
click at [1355, 560] on div "テスト２" at bounding box center [1431, 566] width 207 height 15
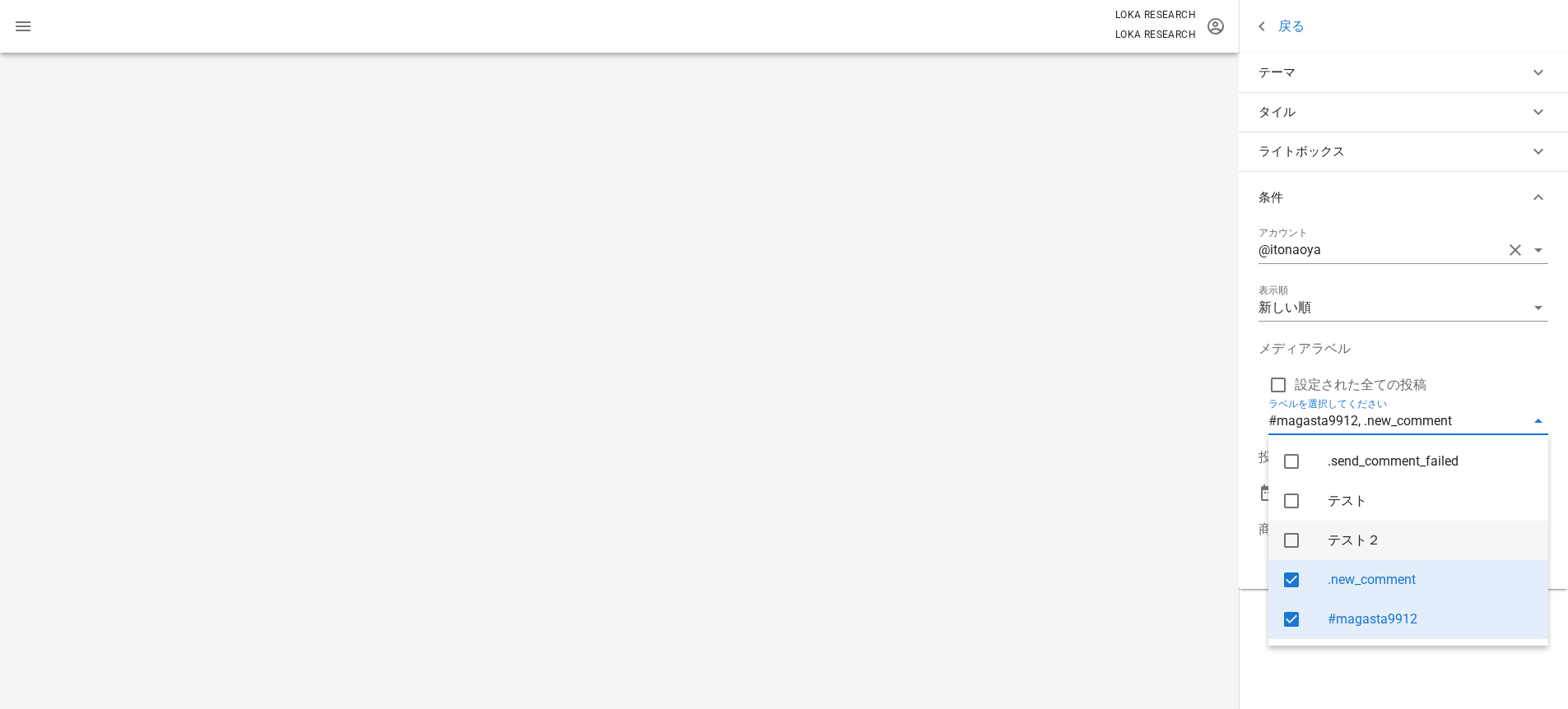
click at [1387, 548] on div "テスト２" at bounding box center [1431, 540] width 207 height 15
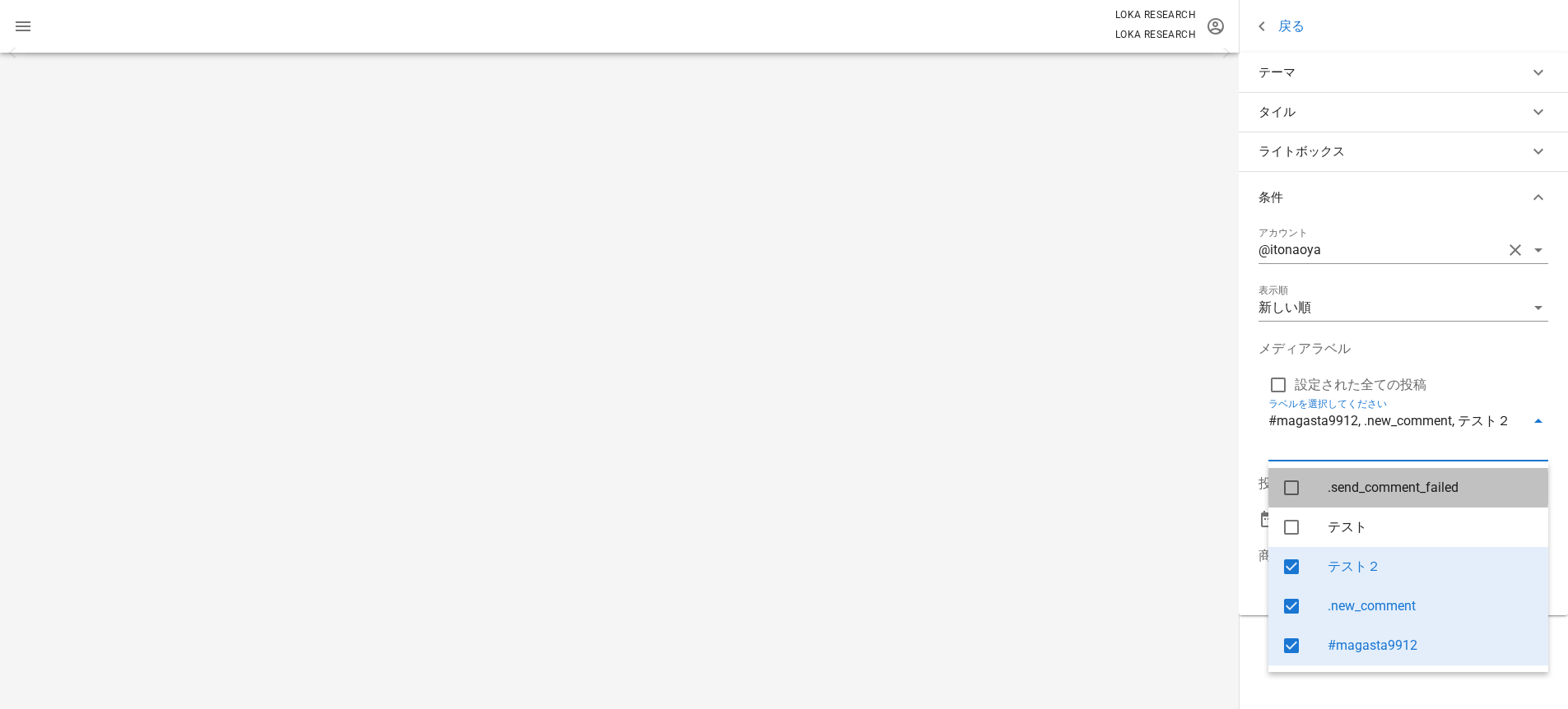
click at [1342, 491] on div ".send_comment_failed" at bounding box center [1431, 487] width 207 height 15
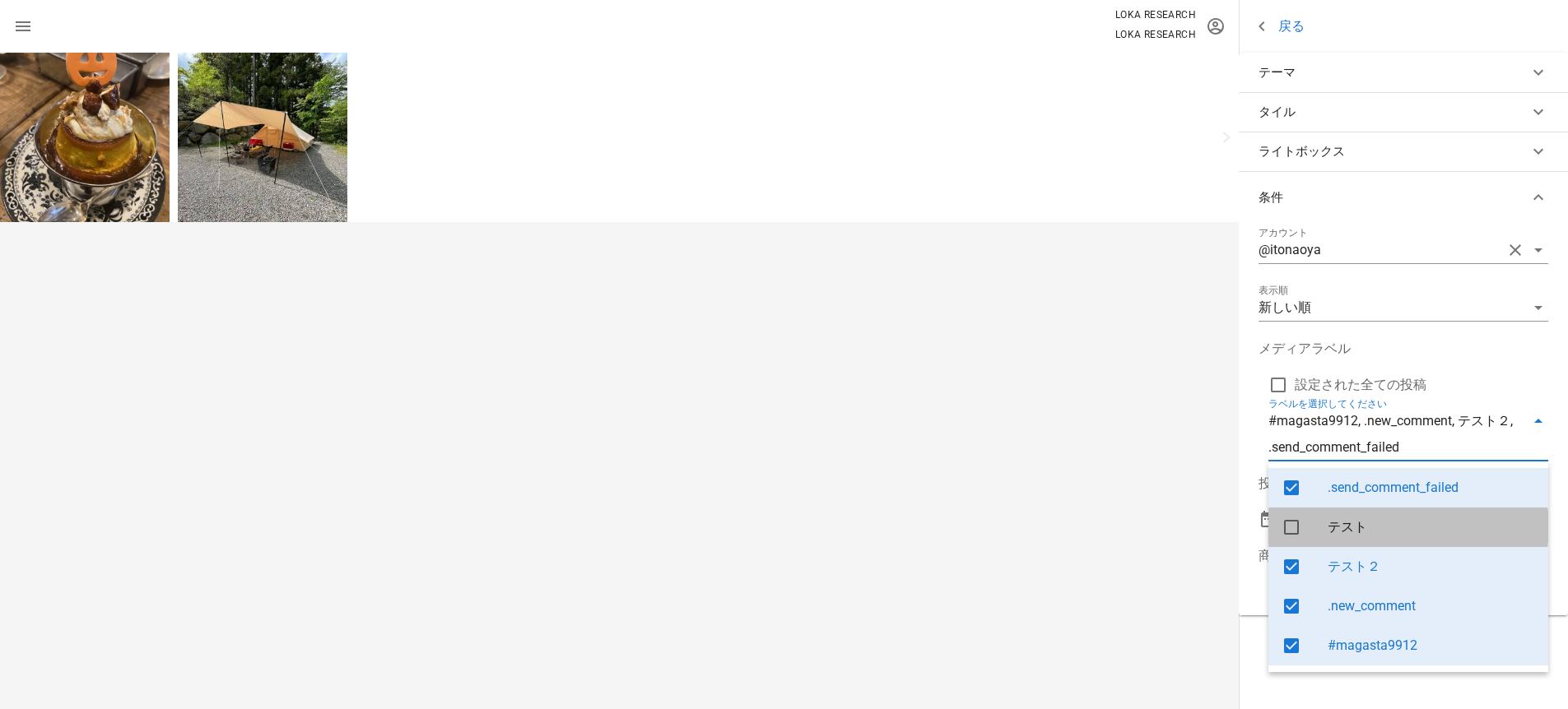
click at [1350, 513] on div "テスト" at bounding box center [1431, 527] width 207 height 36
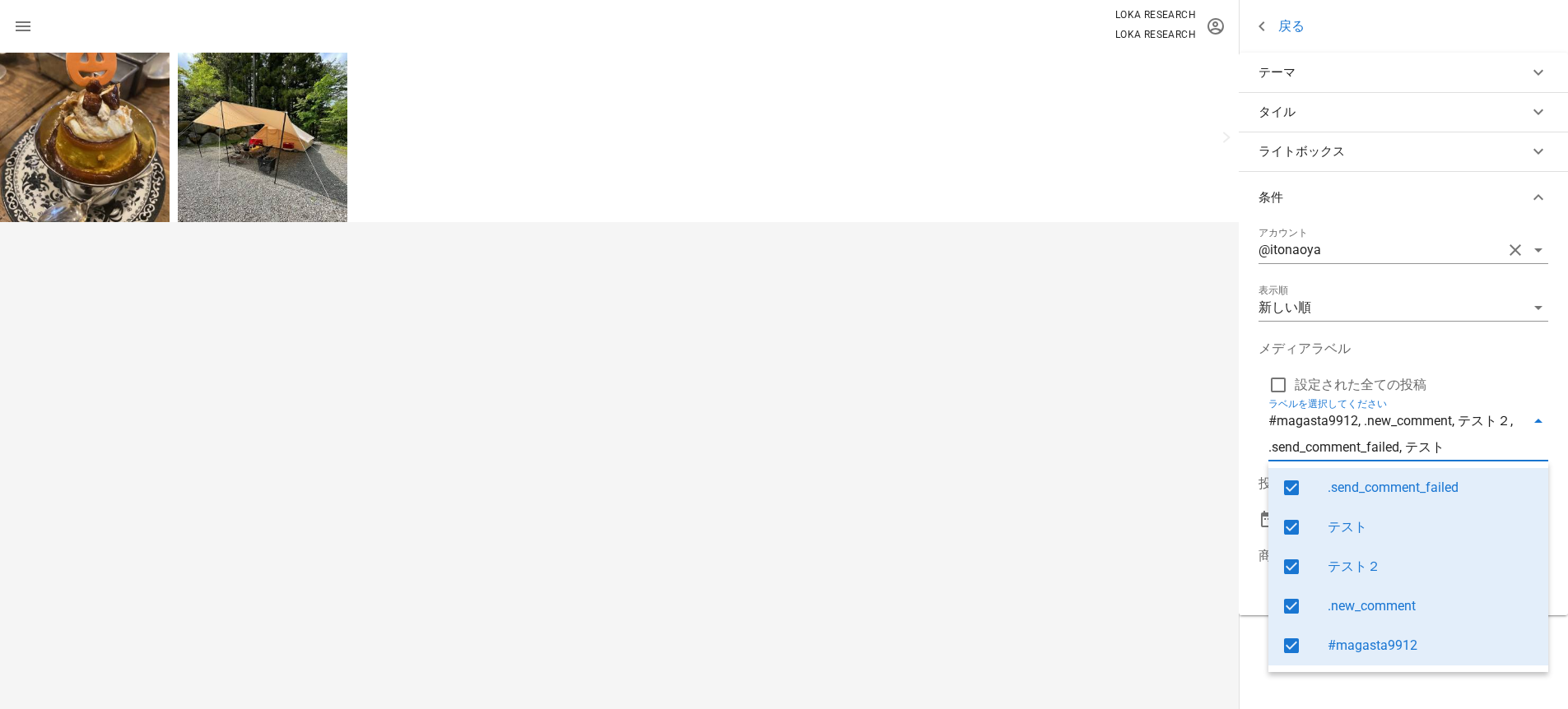
click at [1403, 493] on div ".send_comment_failed" at bounding box center [1431, 487] width 207 height 15
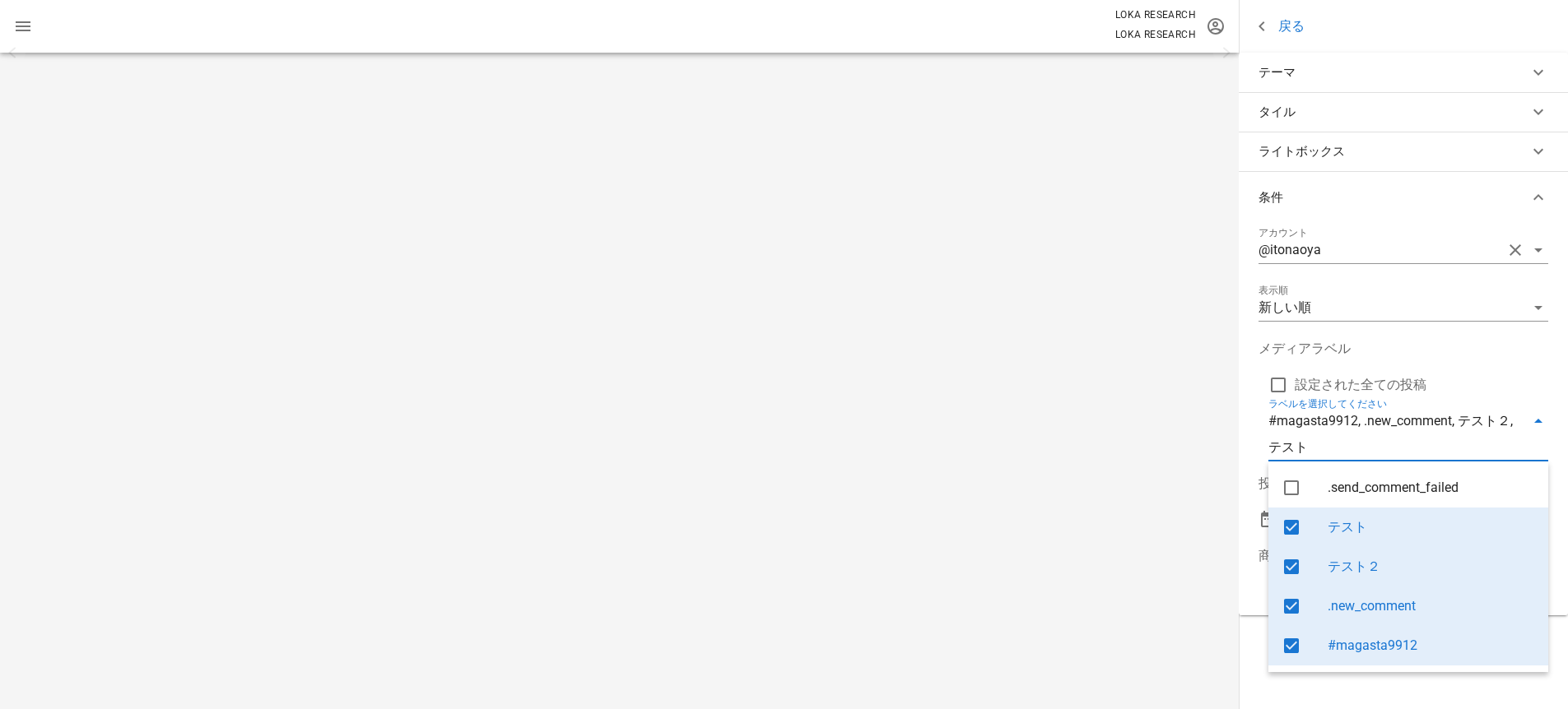
click at [1337, 525] on div "テスト" at bounding box center [1431, 527] width 207 height 15
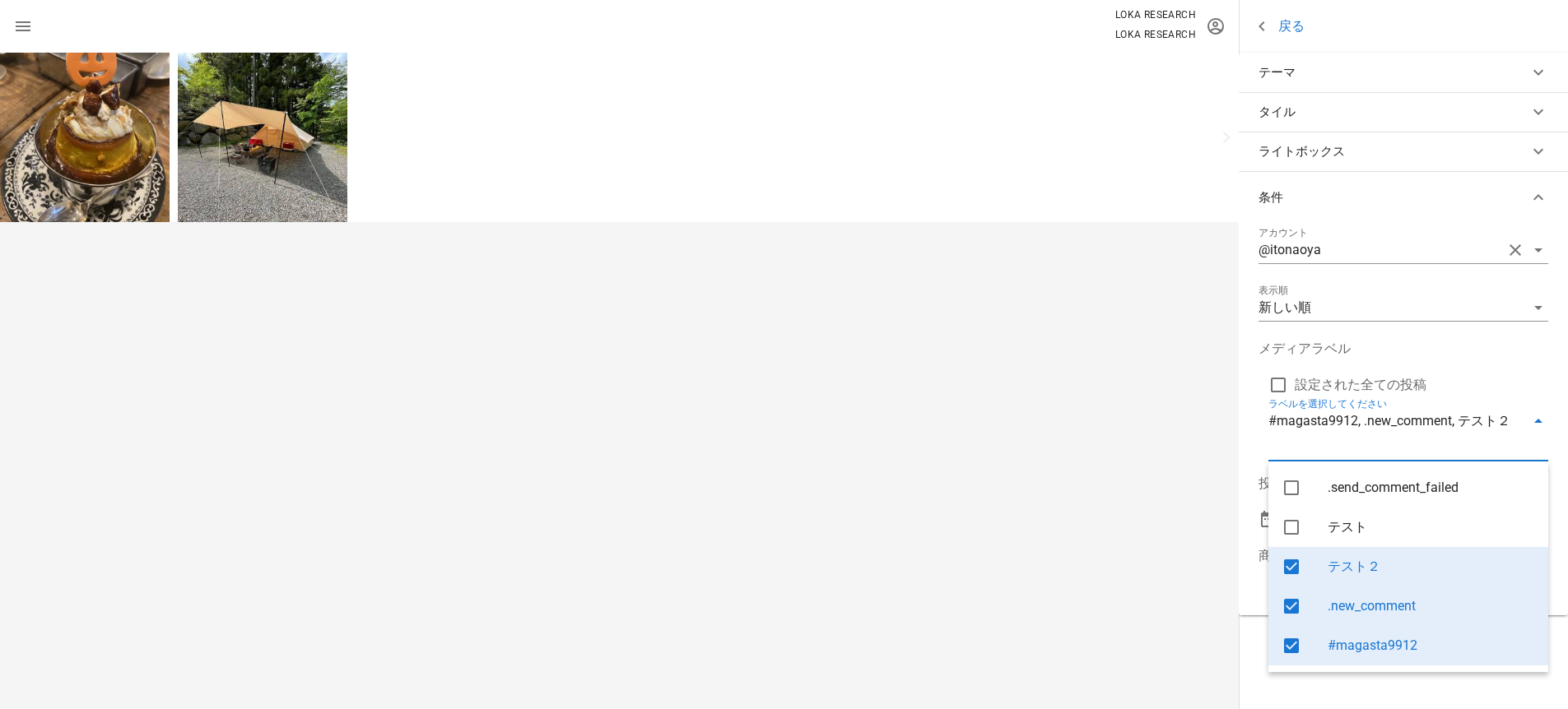
click at [1367, 564] on div "テスト２" at bounding box center [1431, 566] width 207 height 15
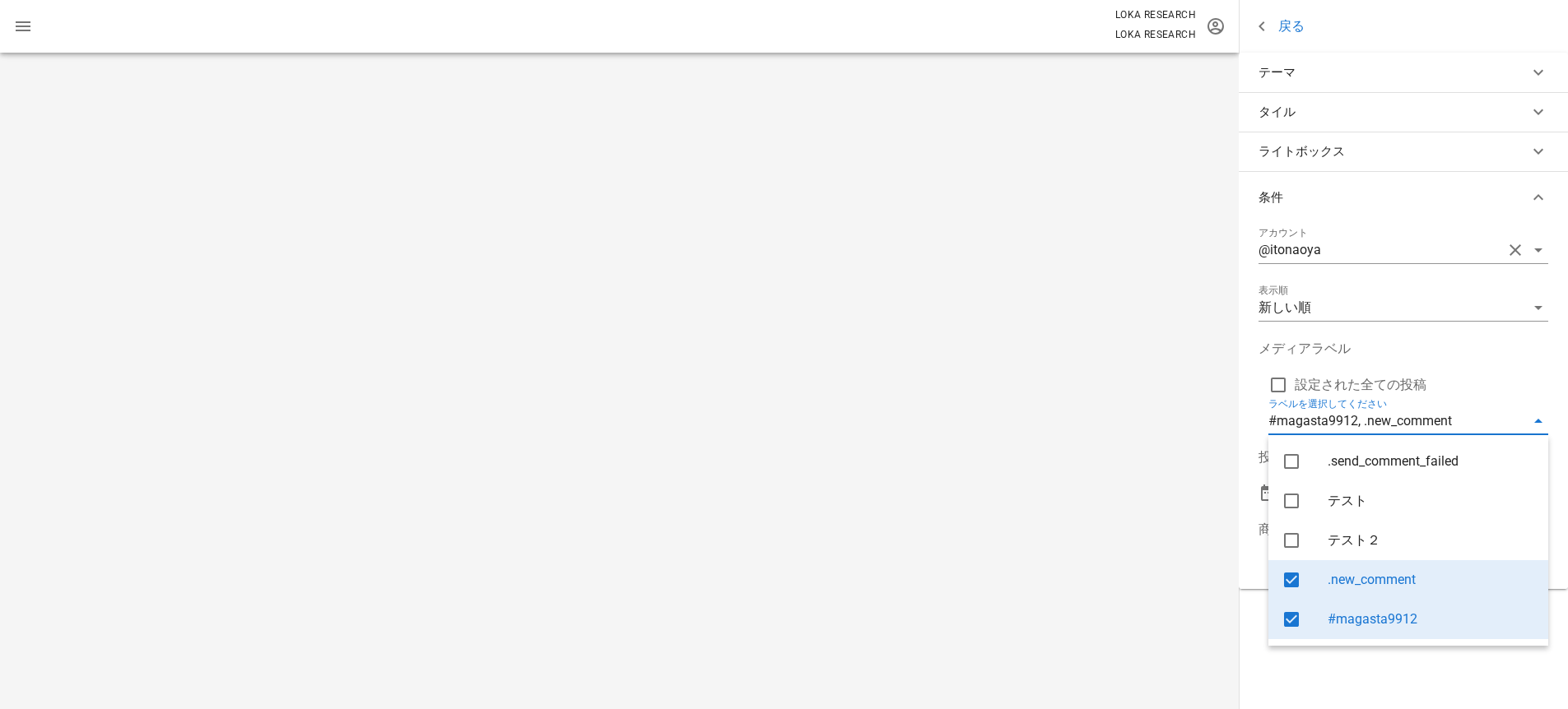
click at [1366, 583] on div ".new_comment" at bounding box center [1431, 580] width 207 height 15
click at [1372, 629] on div "#magasta9912" at bounding box center [1431, 620] width 207 height 36
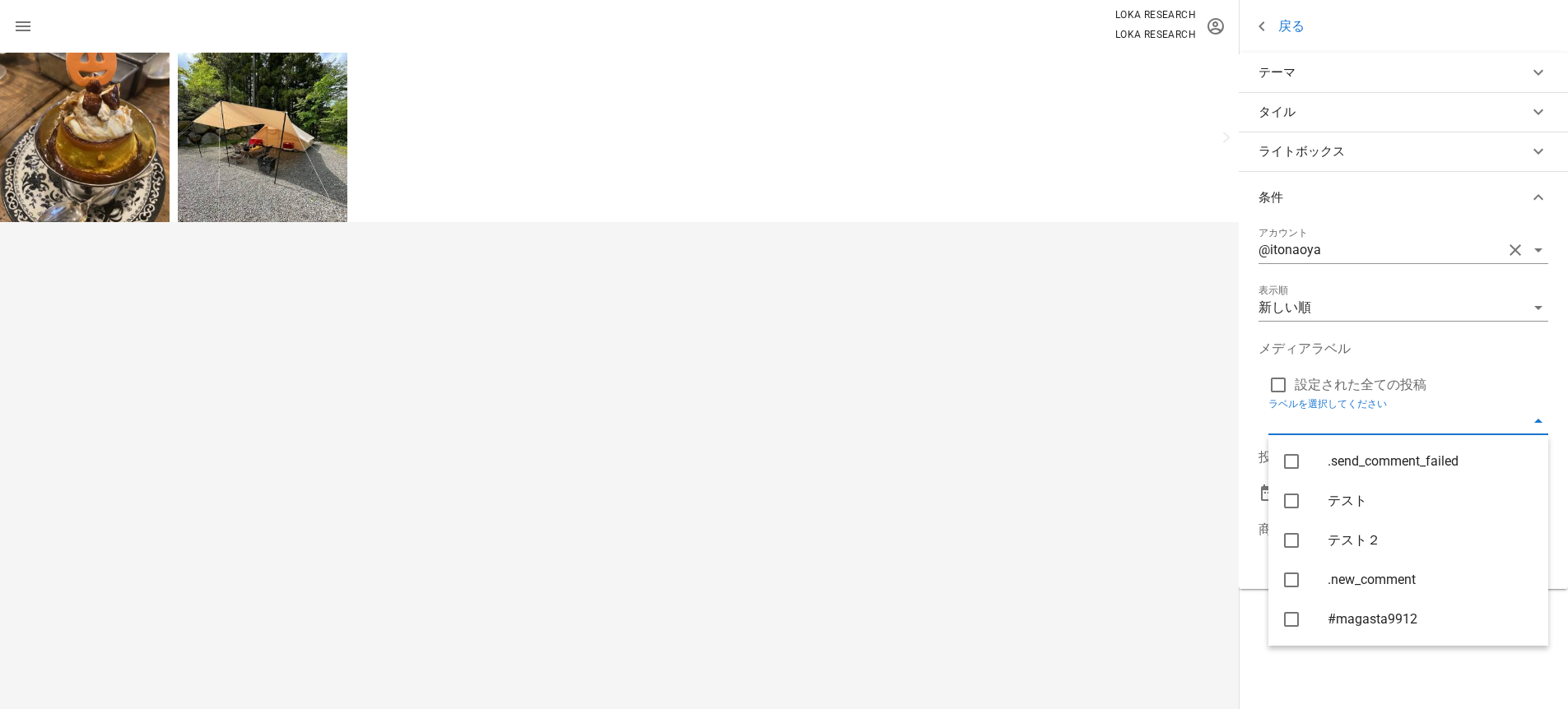
click at [967, 465] on div at bounding box center [619, 381] width 1239 height 656
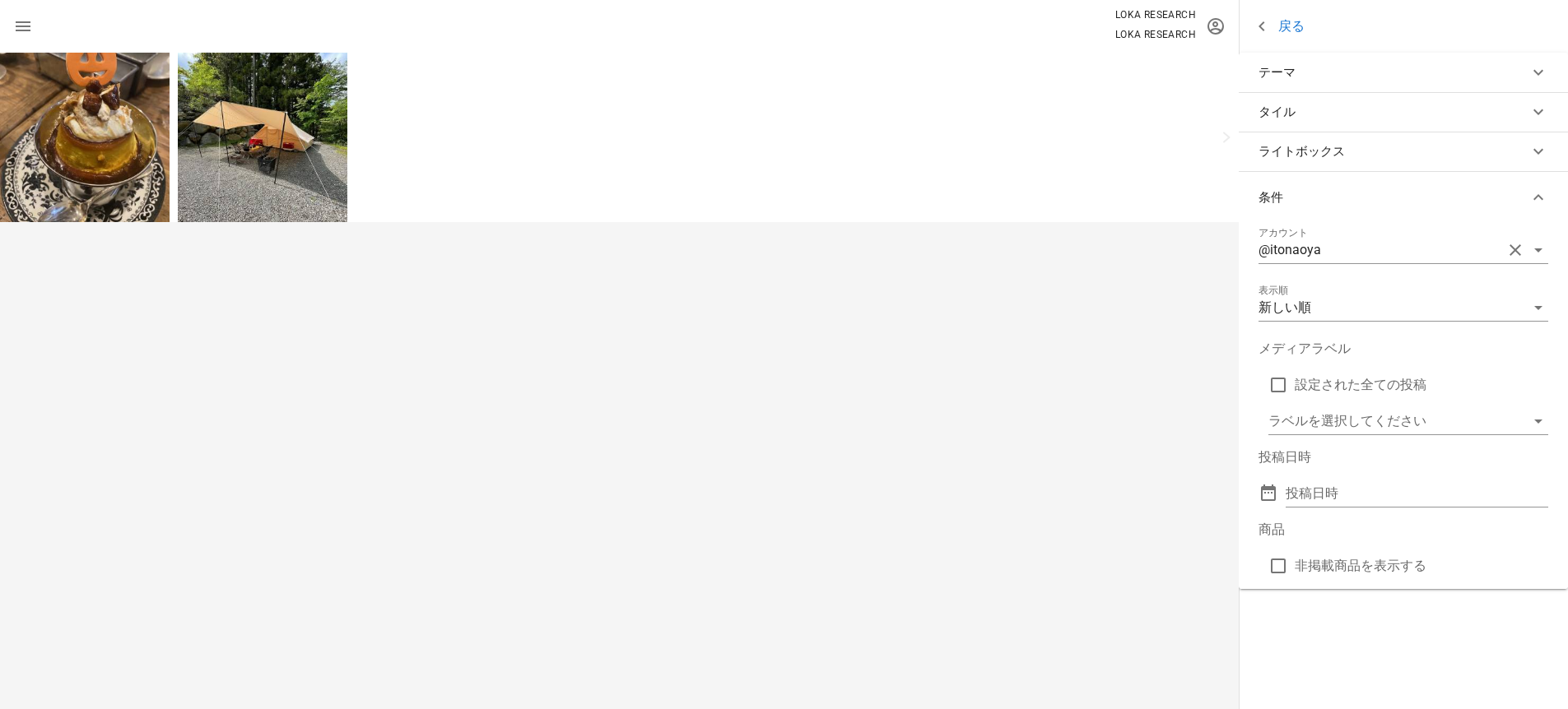
click at [1084, 501] on div at bounding box center [619, 381] width 1239 height 656
click at [1338, 501] on input "投稿日時" at bounding box center [1406, 493] width 240 height 26
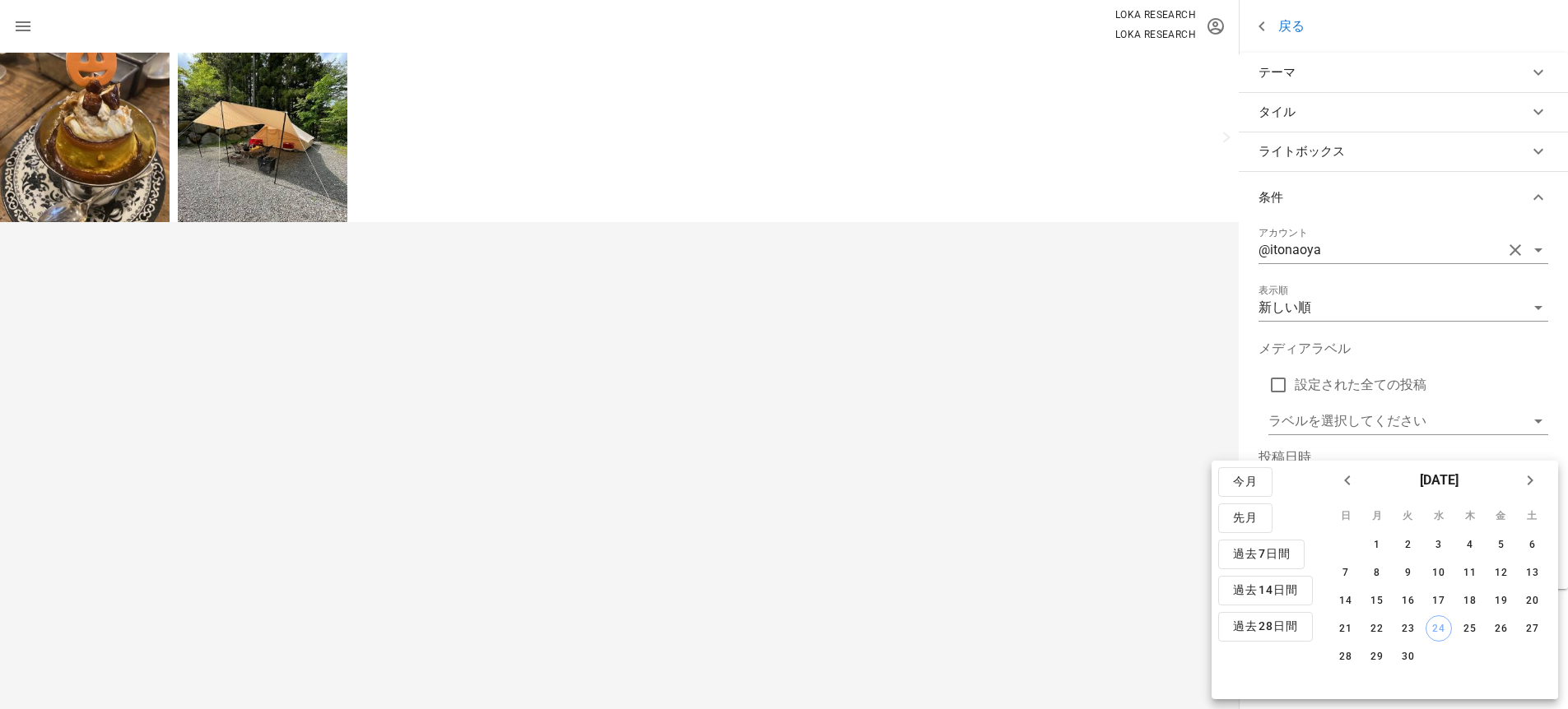
click at [969, 376] on div at bounding box center [619, 381] width 1239 height 656
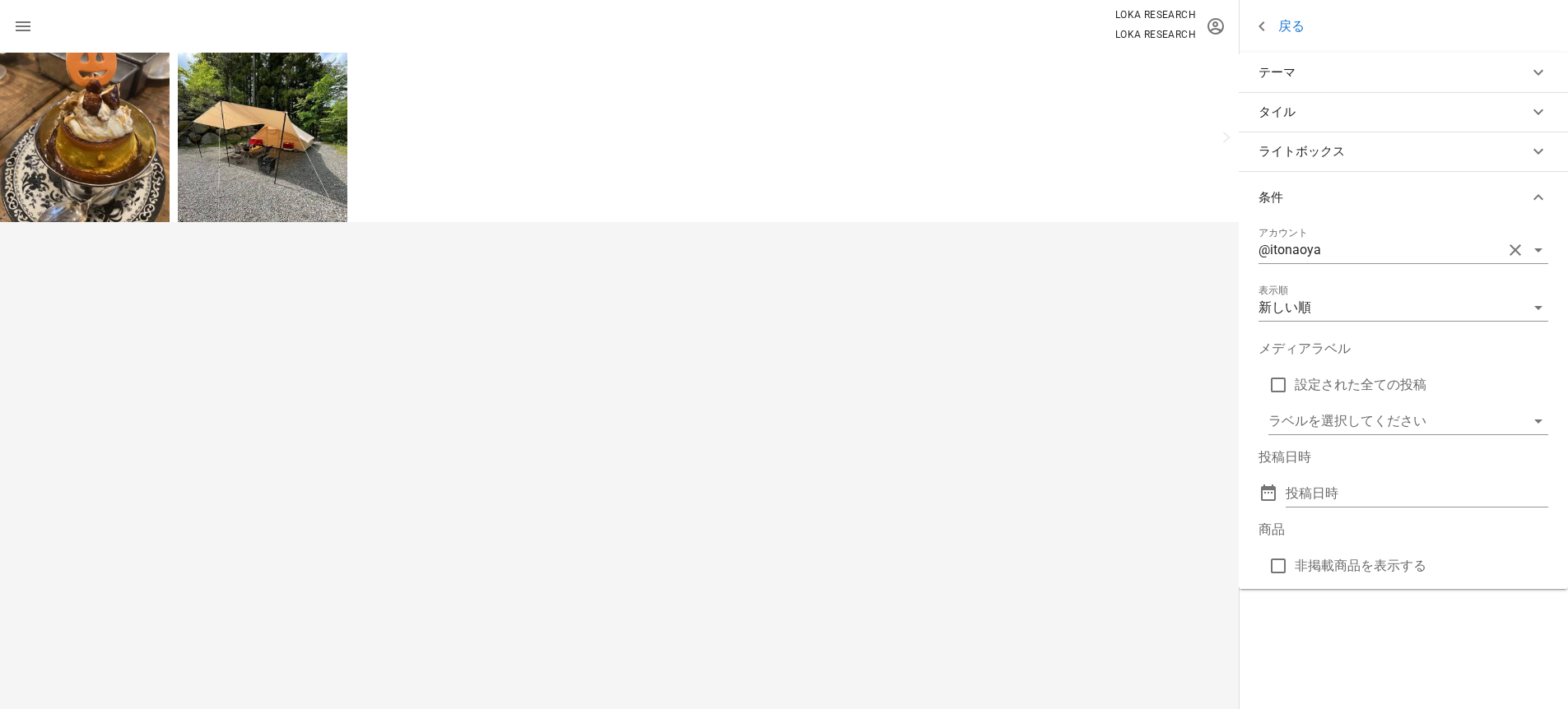
click at [793, 339] on div at bounding box center [619, 381] width 1239 height 656
click at [1334, 258] on div "@itonaoya" at bounding box center [1380, 250] width 244 height 26
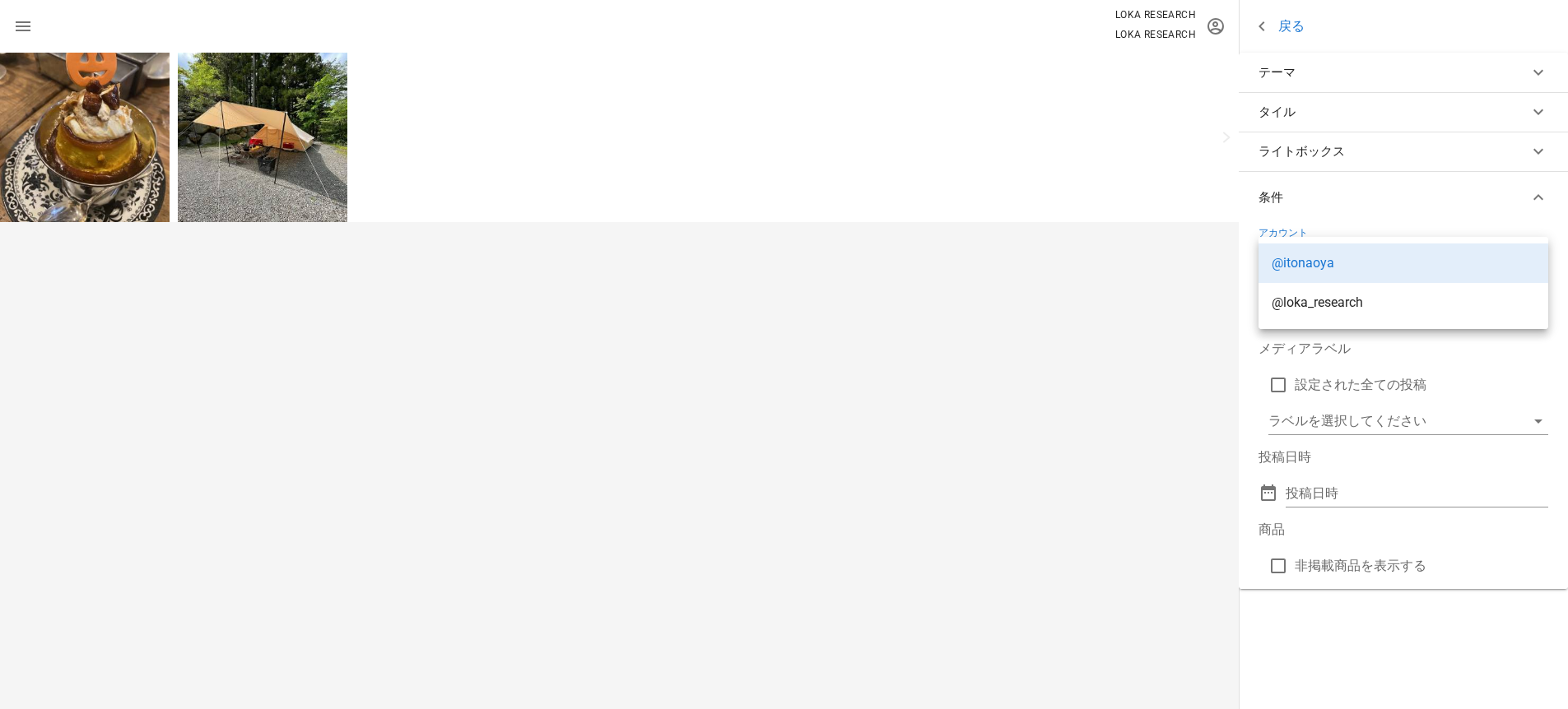
click at [1025, 275] on div at bounding box center [619, 381] width 1239 height 656
